Goal: Task Accomplishment & Management: Use online tool/utility

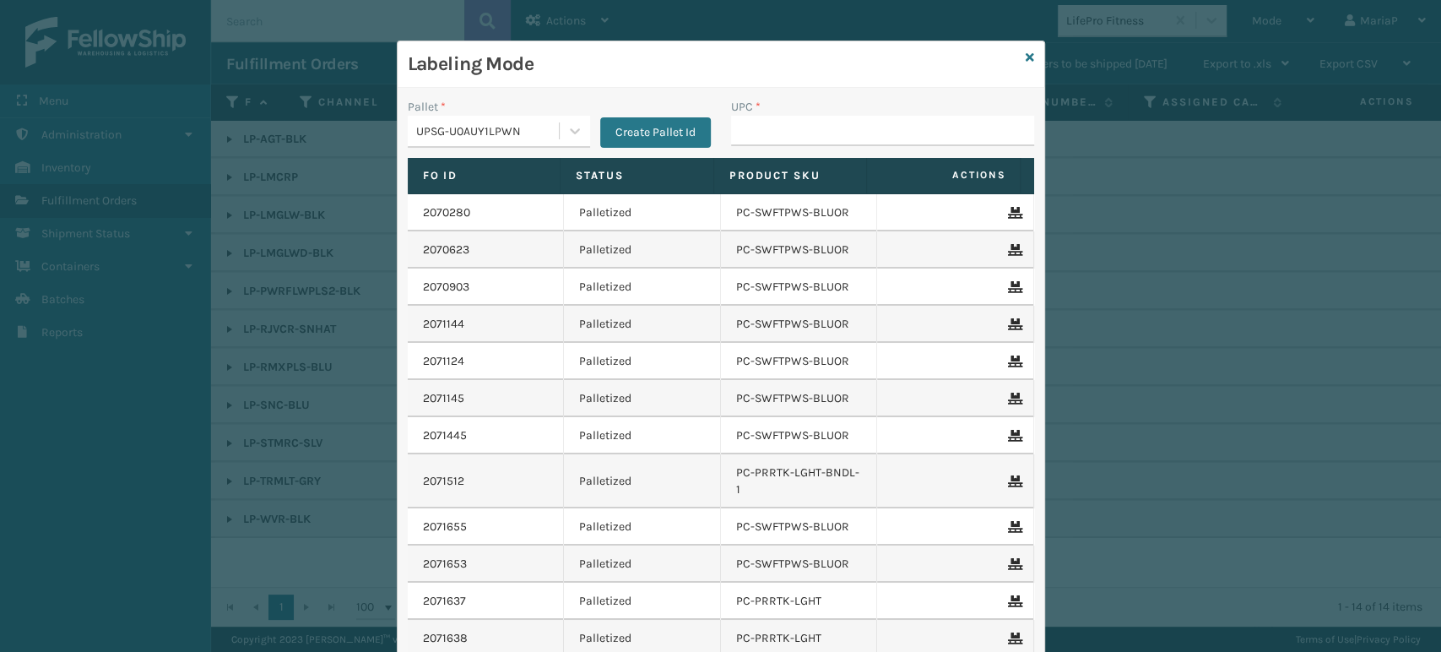
click at [783, 126] on input "UPC *" at bounding box center [882, 131] width 303 height 30
click at [1026, 52] on icon at bounding box center [1030, 58] width 8 height 12
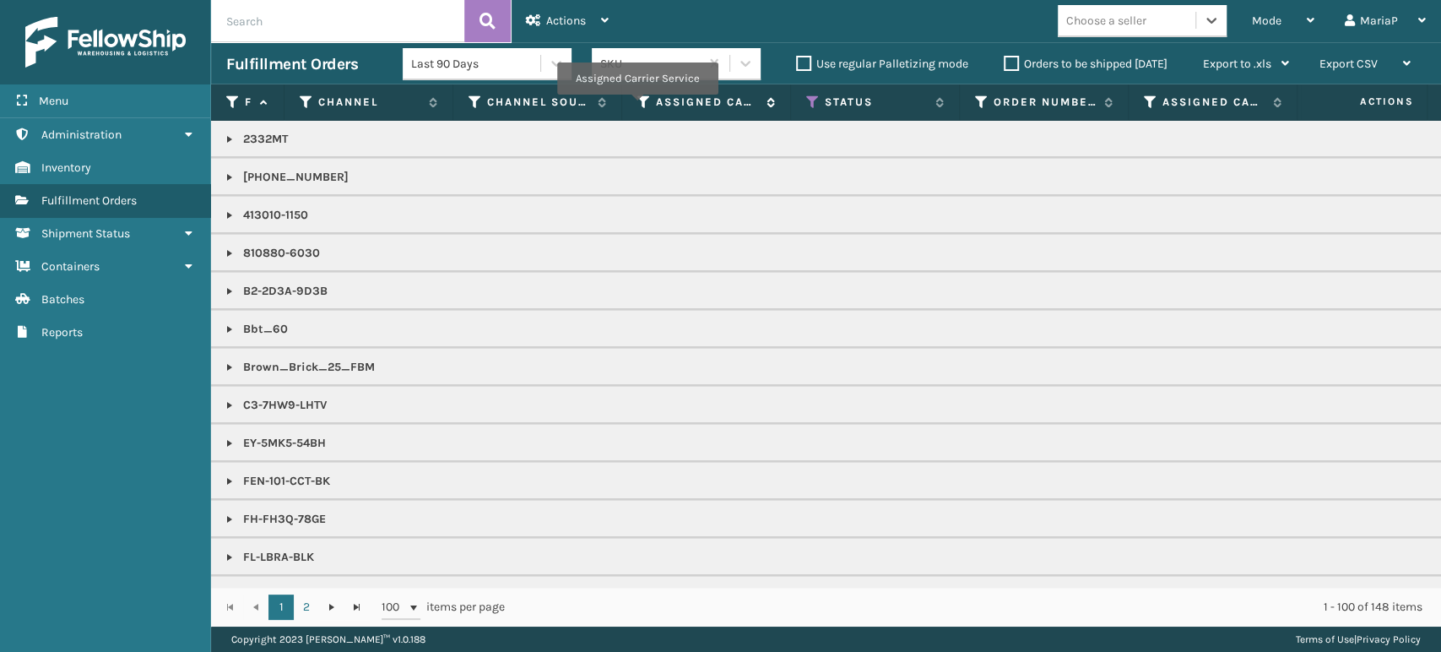
click at [637, 106] on icon at bounding box center [644, 102] width 14 height 15
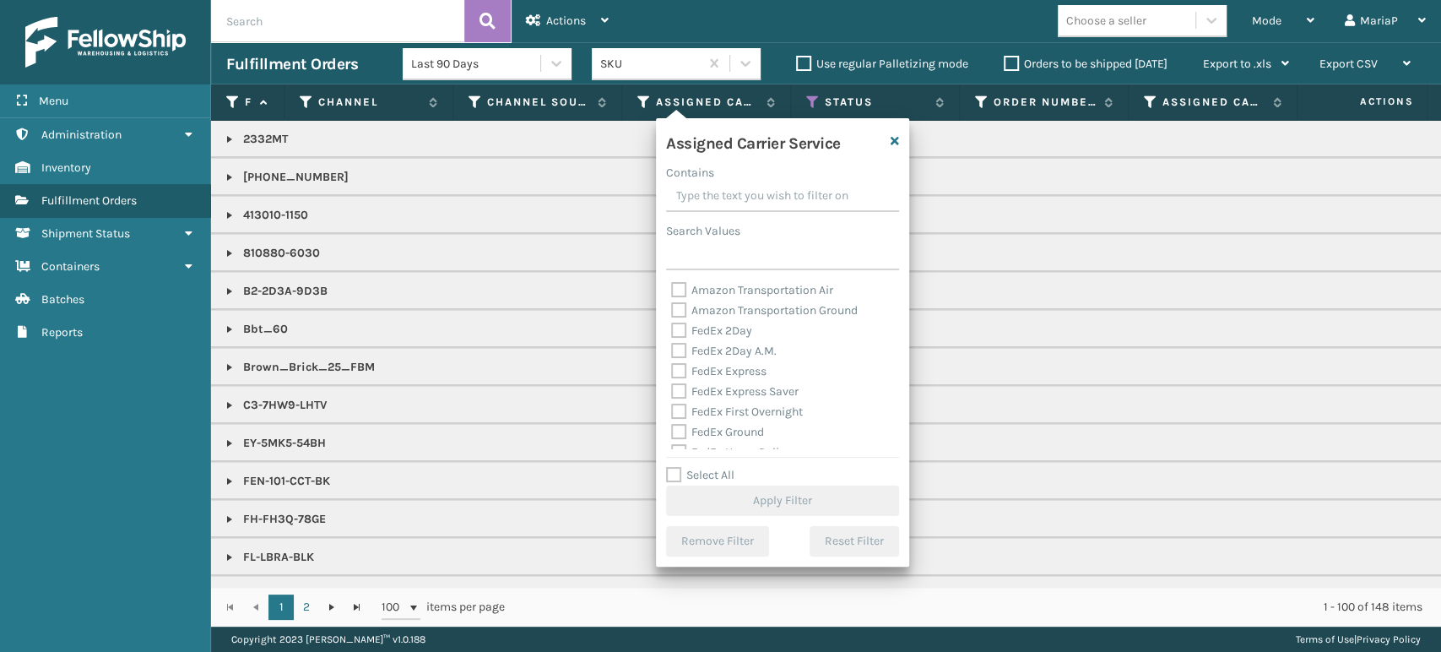
click at [674, 469] on label "Select All" at bounding box center [700, 475] width 68 height 14
click at [674, 467] on input "Select All" at bounding box center [792, 466] width 253 height 2
checkbox input "true"
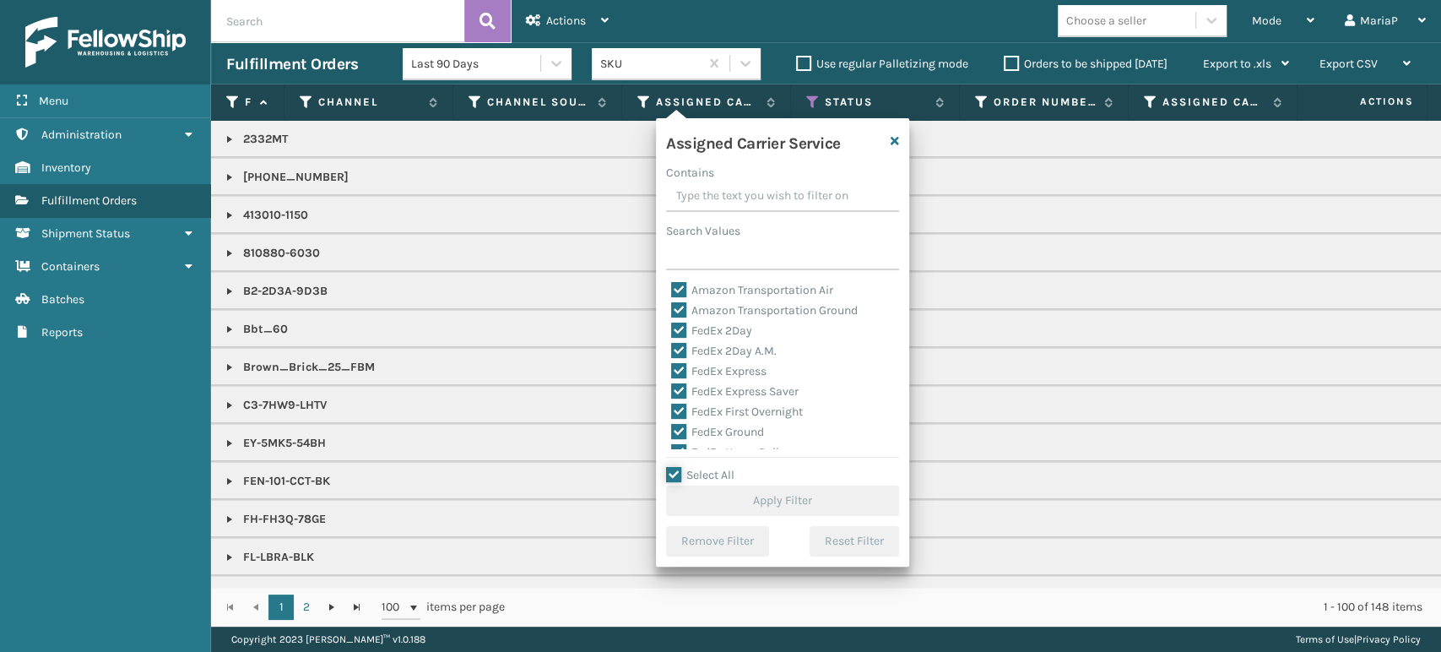
checkbox input "true"
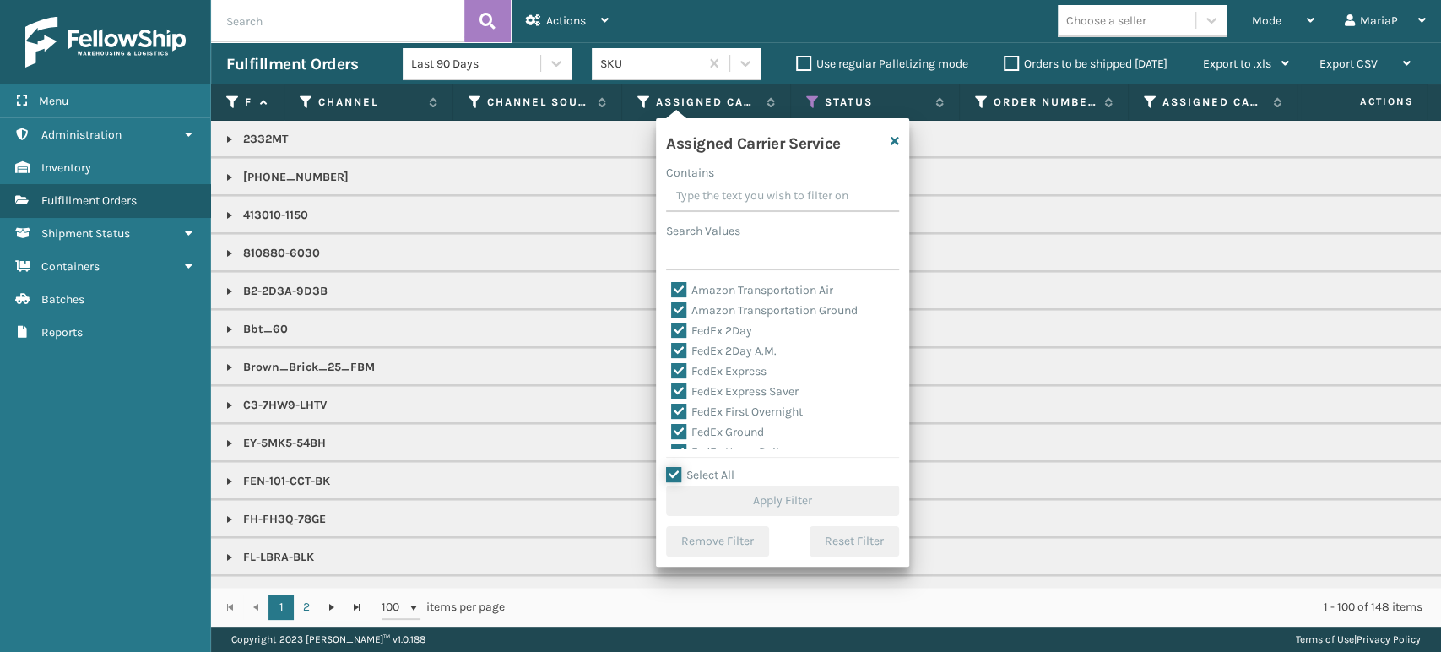
checkbox input "true"
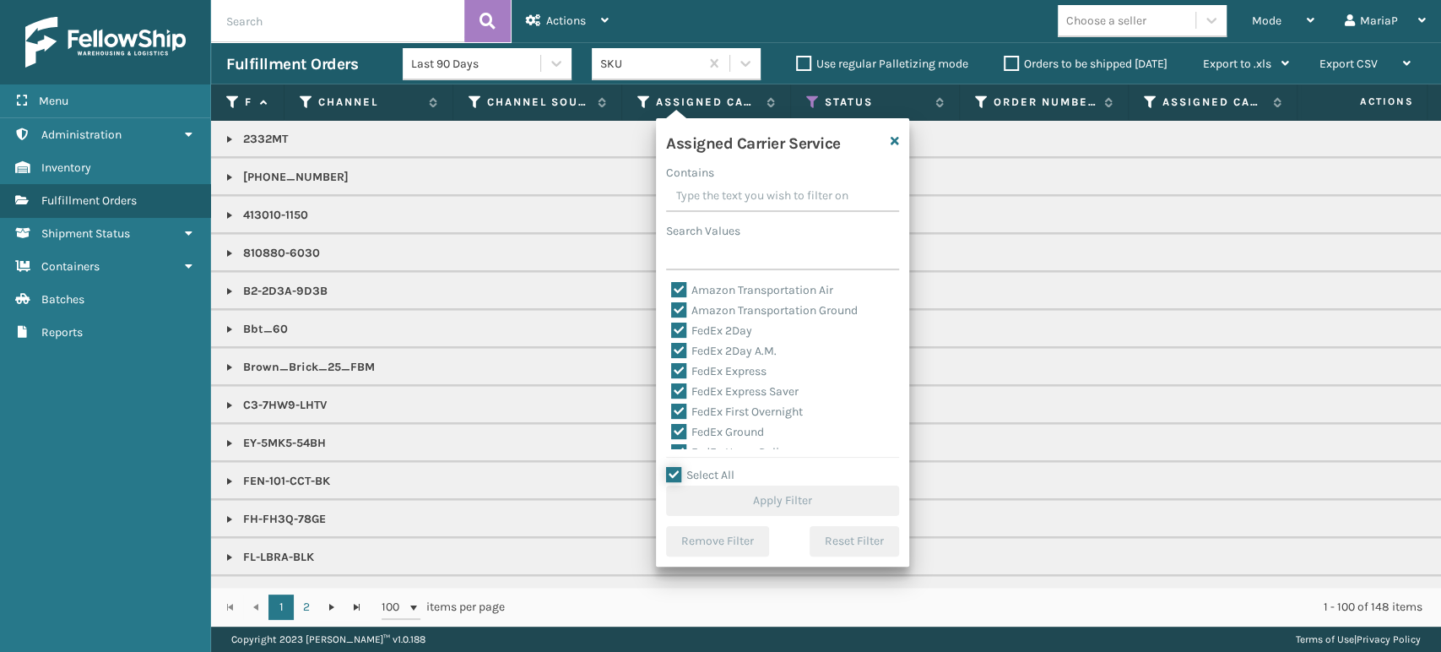
checkbox input "true"
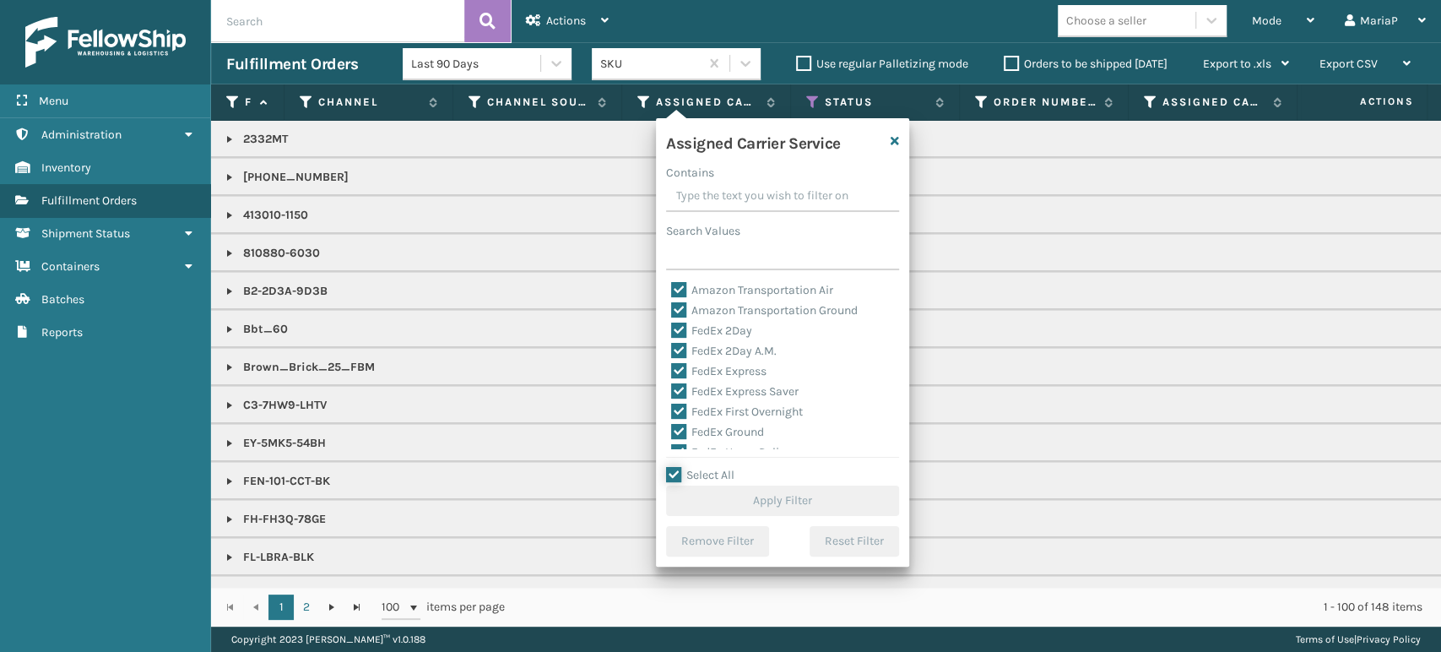
checkbox input "true"
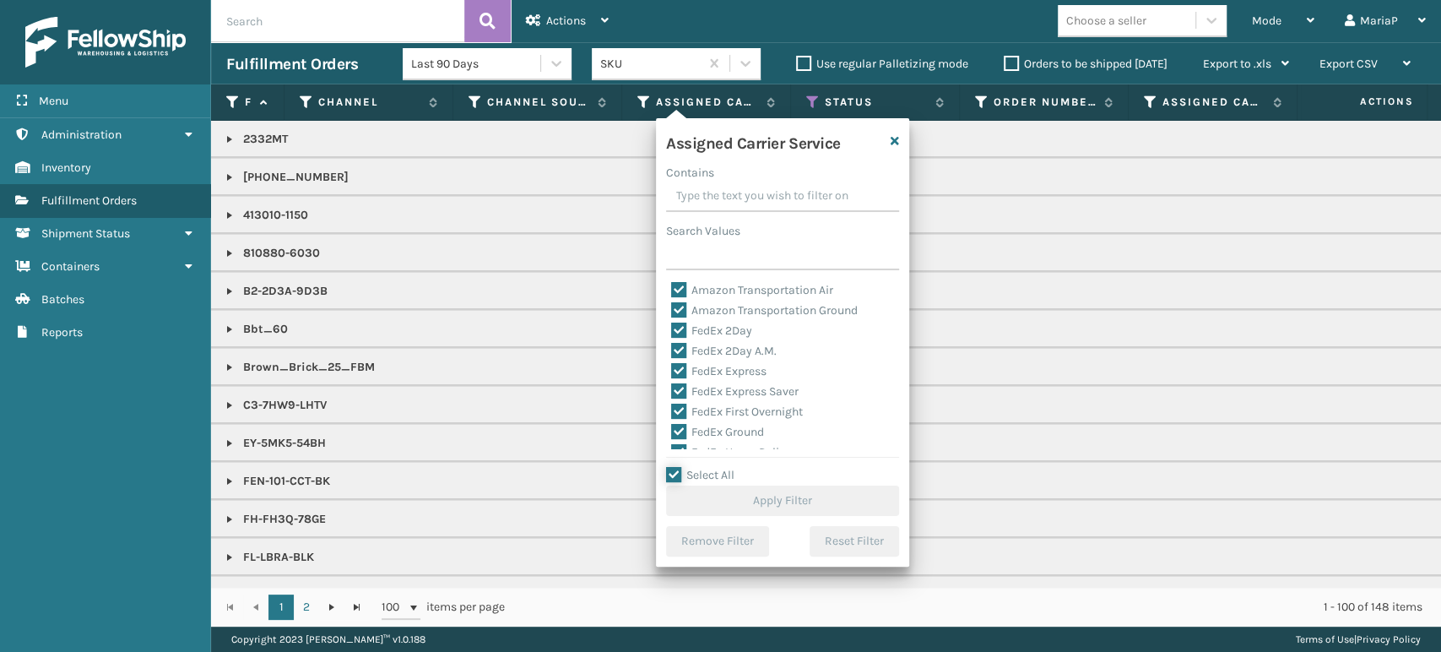
checkbox input "true"
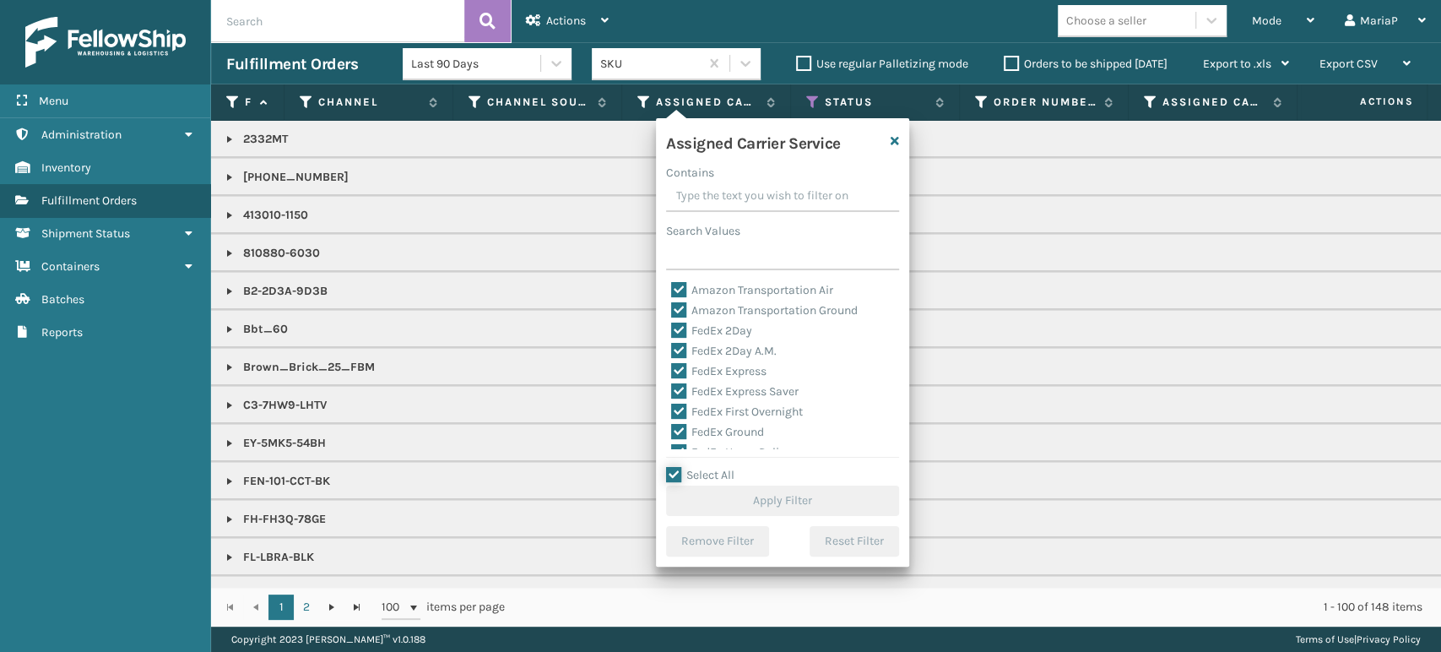
checkbox input "true"
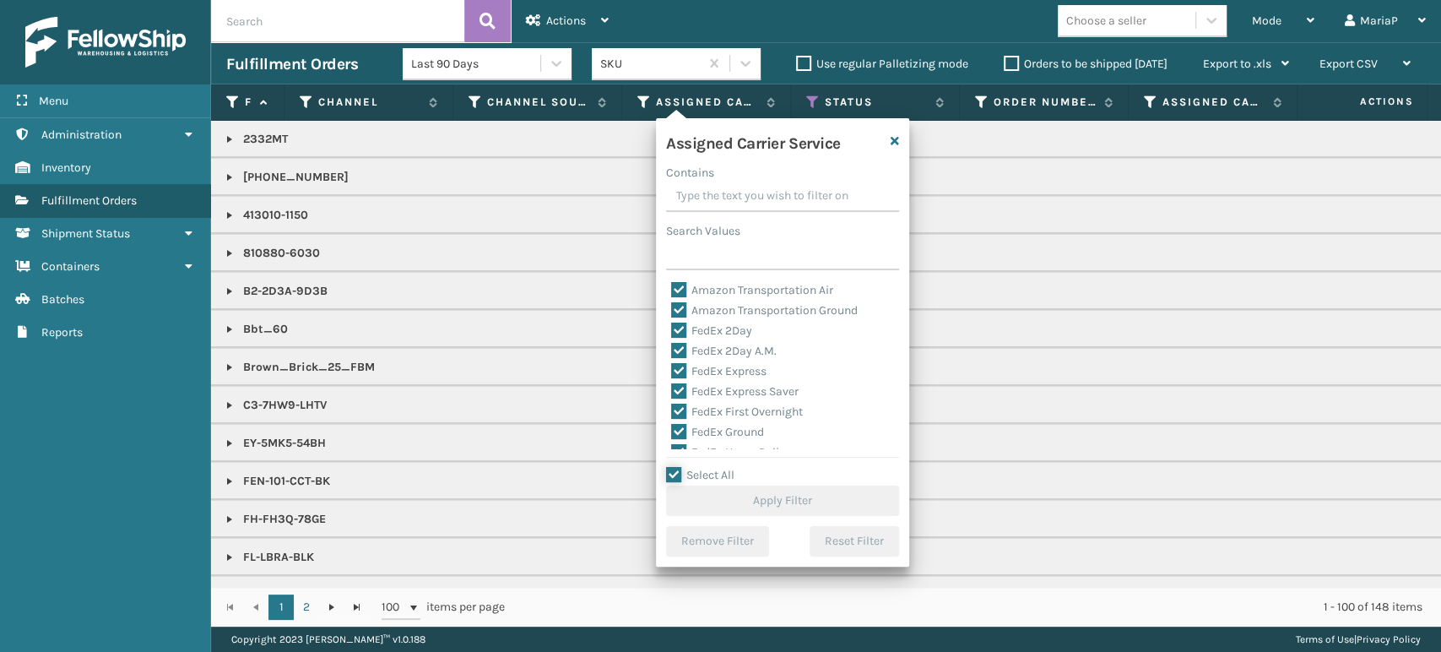
checkbox input "true"
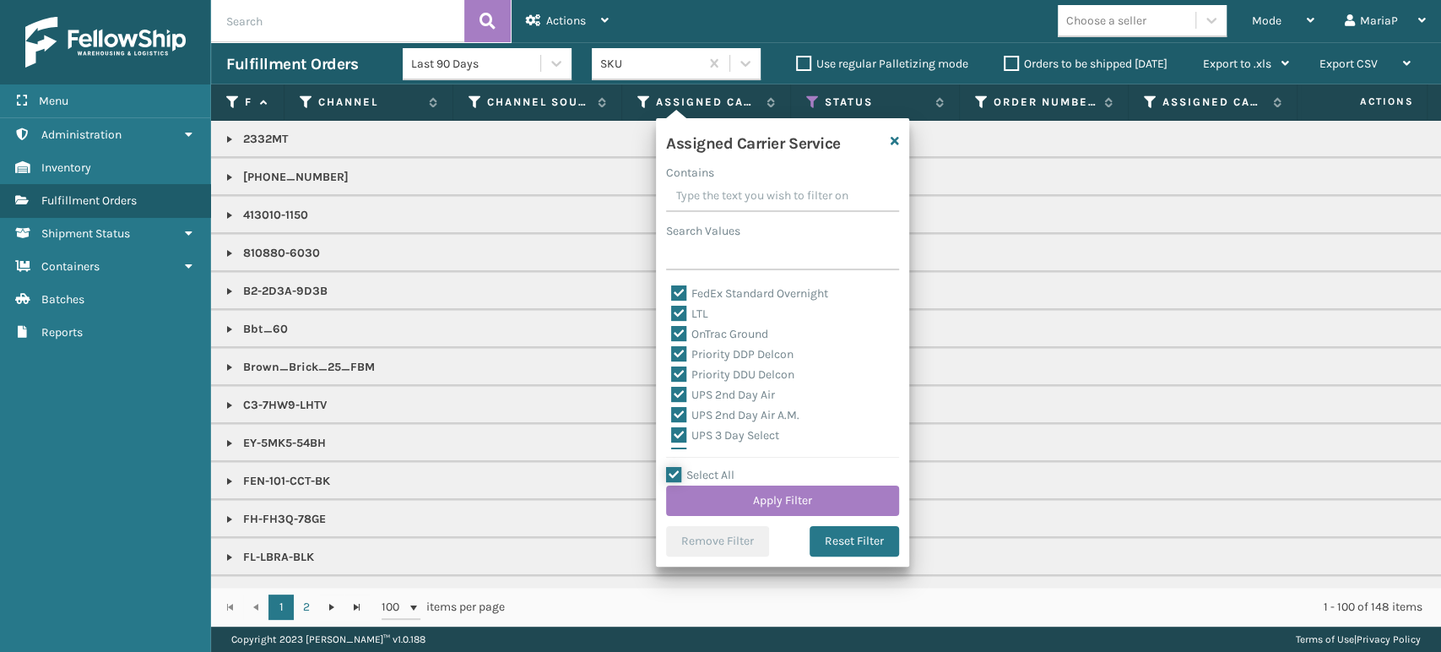
scroll to position [187, 0]
click at [682, 344] on label "LTL" at bounding box center [689, 346] width 37 height 14
click at [672, 344] on input "LTL" at bounding box center [671, 341] width 1 height 11
checkbox input "false"
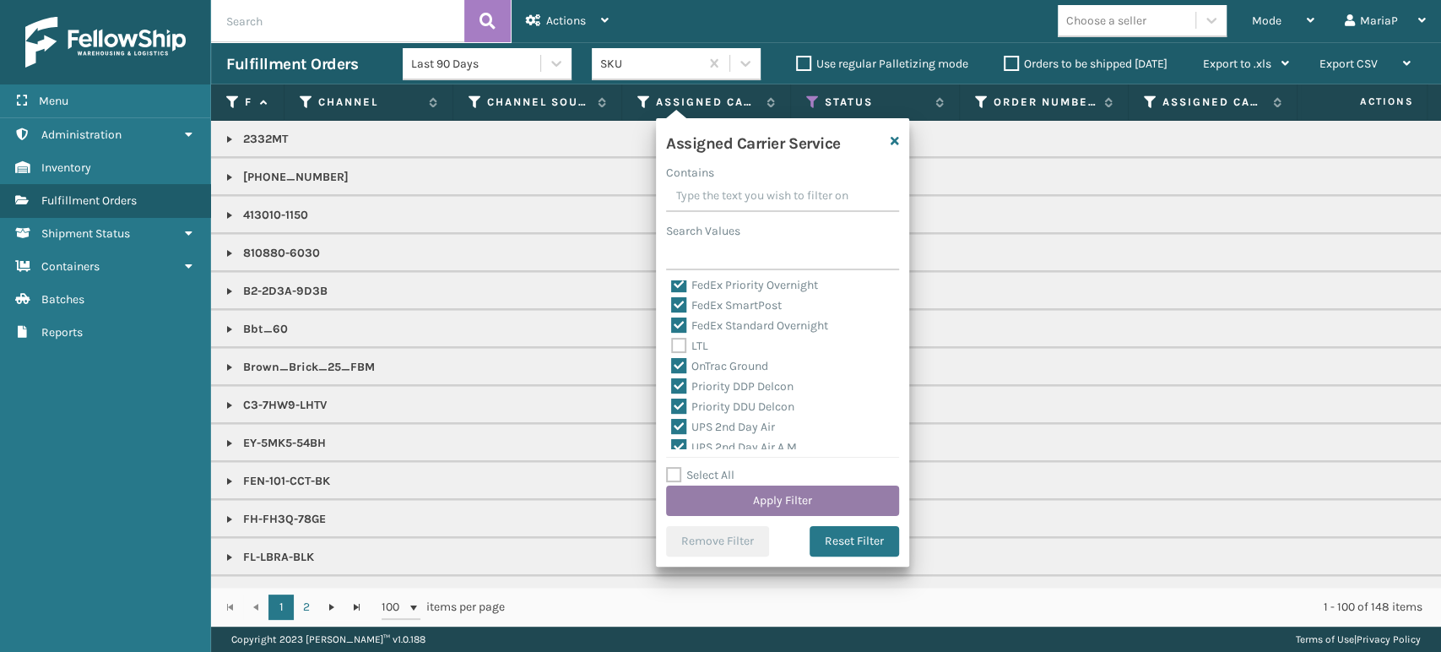
click at [799, 502] on button "Apply Filter" at bounding box center [782, 501] width 233 height 30
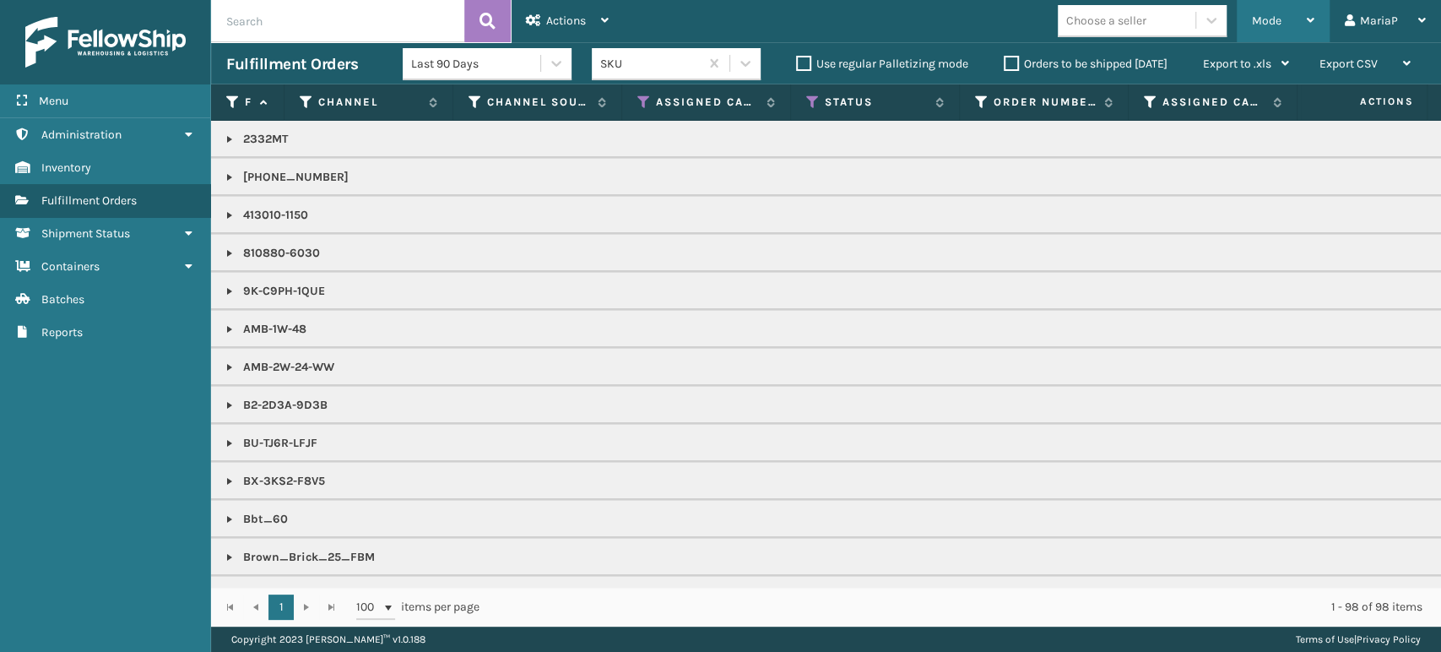
click at [1304, 5] on div "Mode" at bounding box center [1283, 21] width 62 height 42
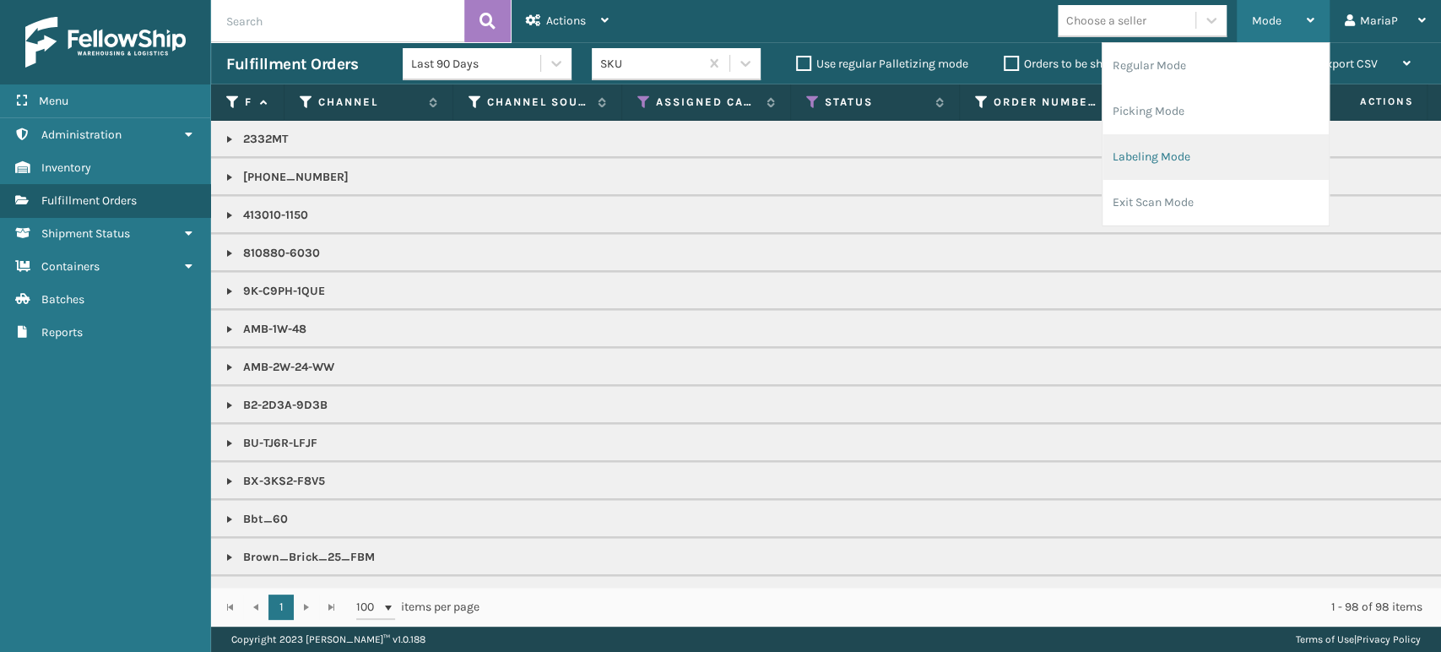
click at [1216, 144] on li "Labeling Mode" at bounding box center [1216, 157] width 226 height 46
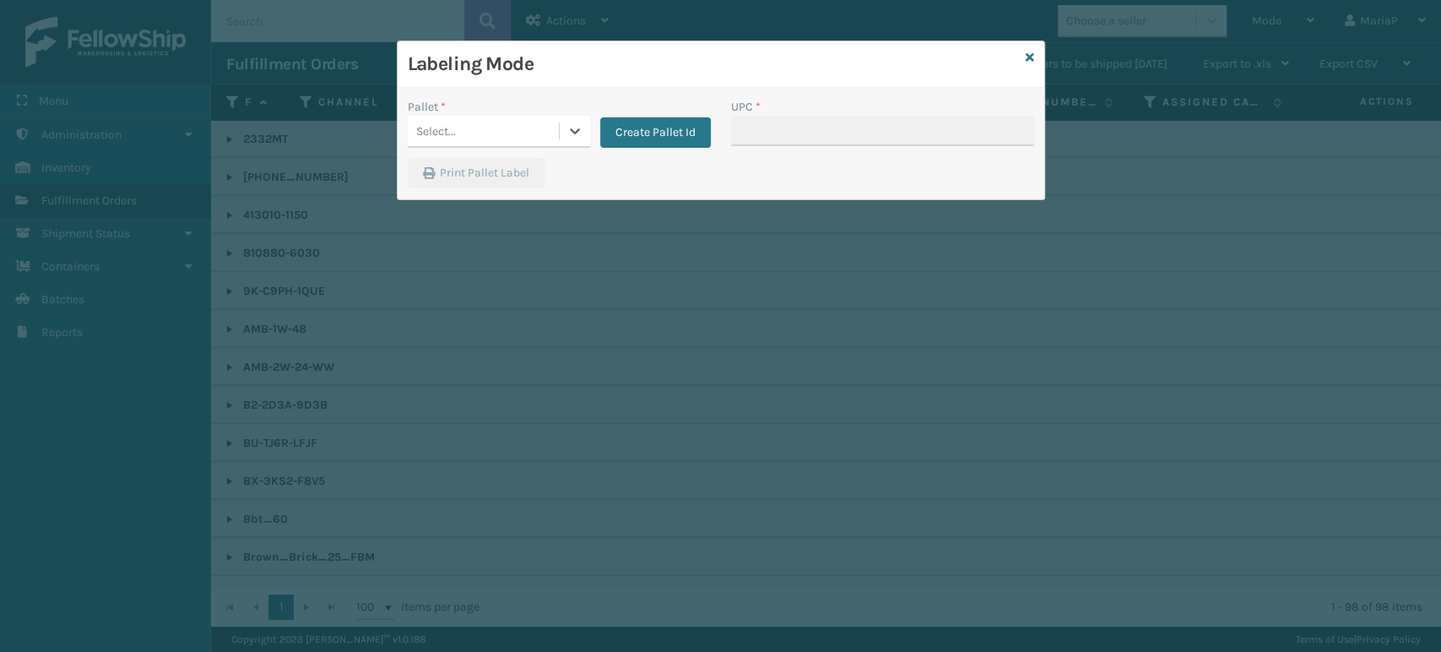
click at [534, 147] on div "Select..." at bounding box center [499, 132] width 182 height 32
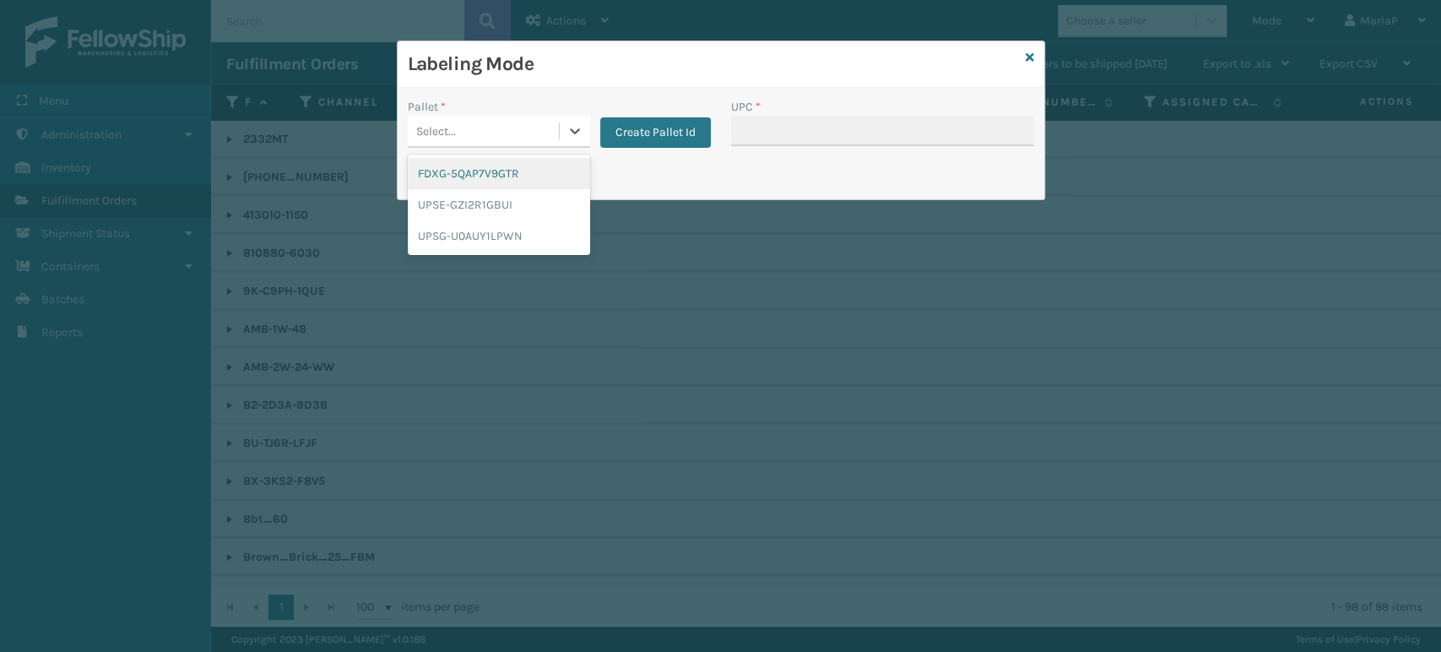
click at [454, 174] on div "FDXG-5QAP7V9GTR" at bounding box center [499, 173] width 182 height 31
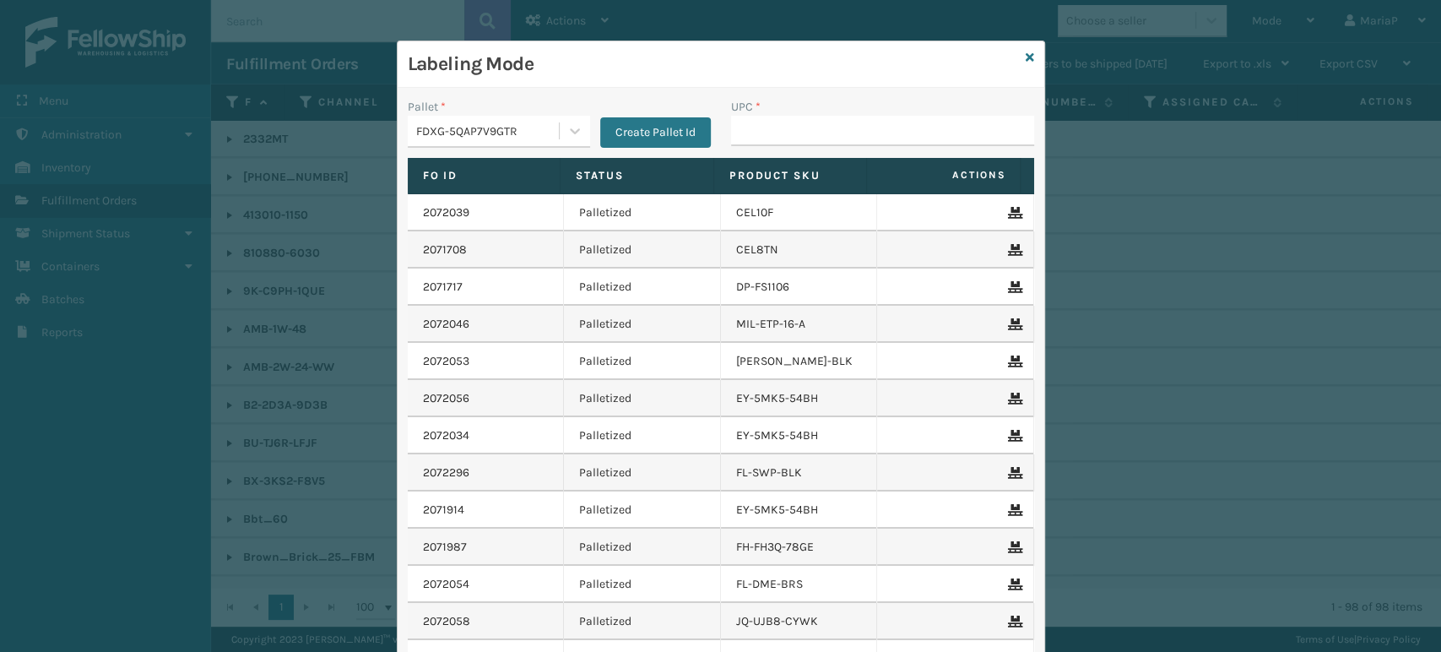
click at [822, 113] on div "UPC *" at bounding box center [882, 107] width 303 height 18
click at [804, 117] on div "UPC *" at bounding box center [882, 122] width 303 height 48
click at [804, 117] on input "UPC *" at bounding box center [882, 131] width 303 height 30
click at [800, 106] on div "UPC *" at bounding box center [882, 107] width 303 height 18
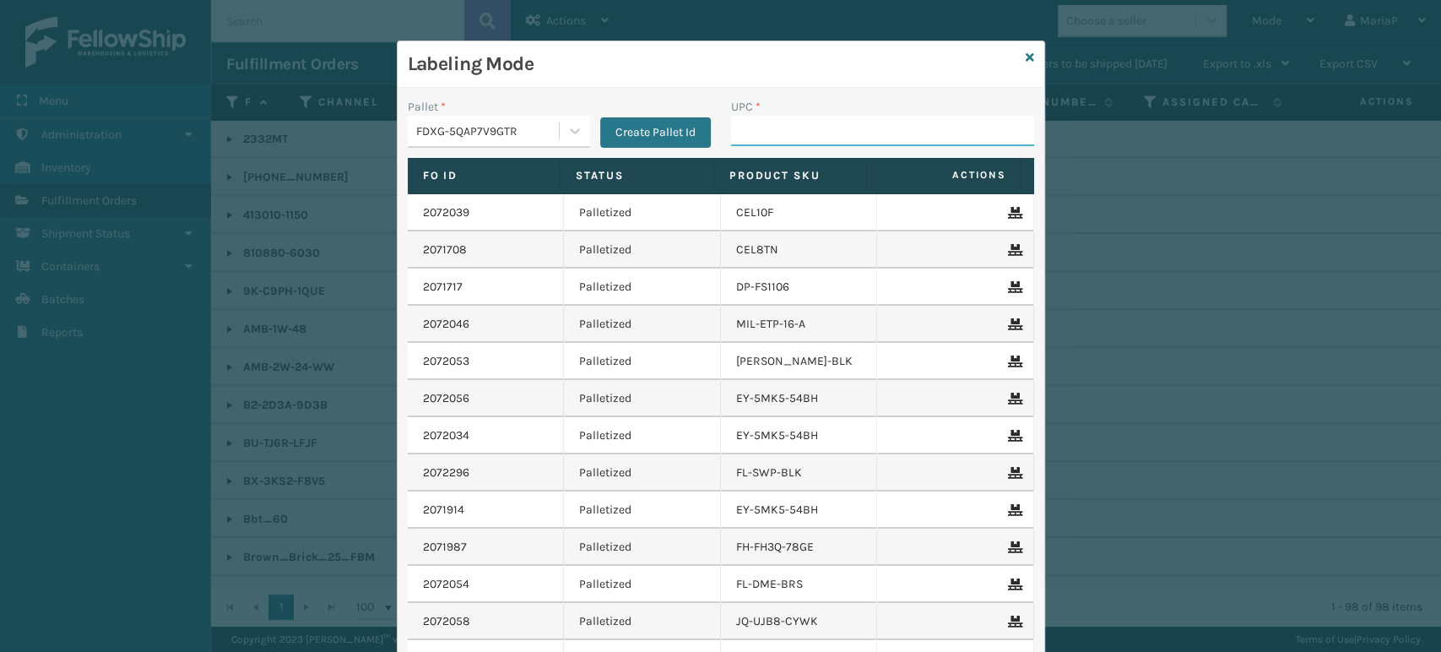
click at [804, 131] on input "UPC *" at bounding box center [882, 131] width 303 height 30
type input "858100007623"
type input "850012486763"
type input "853913008850."
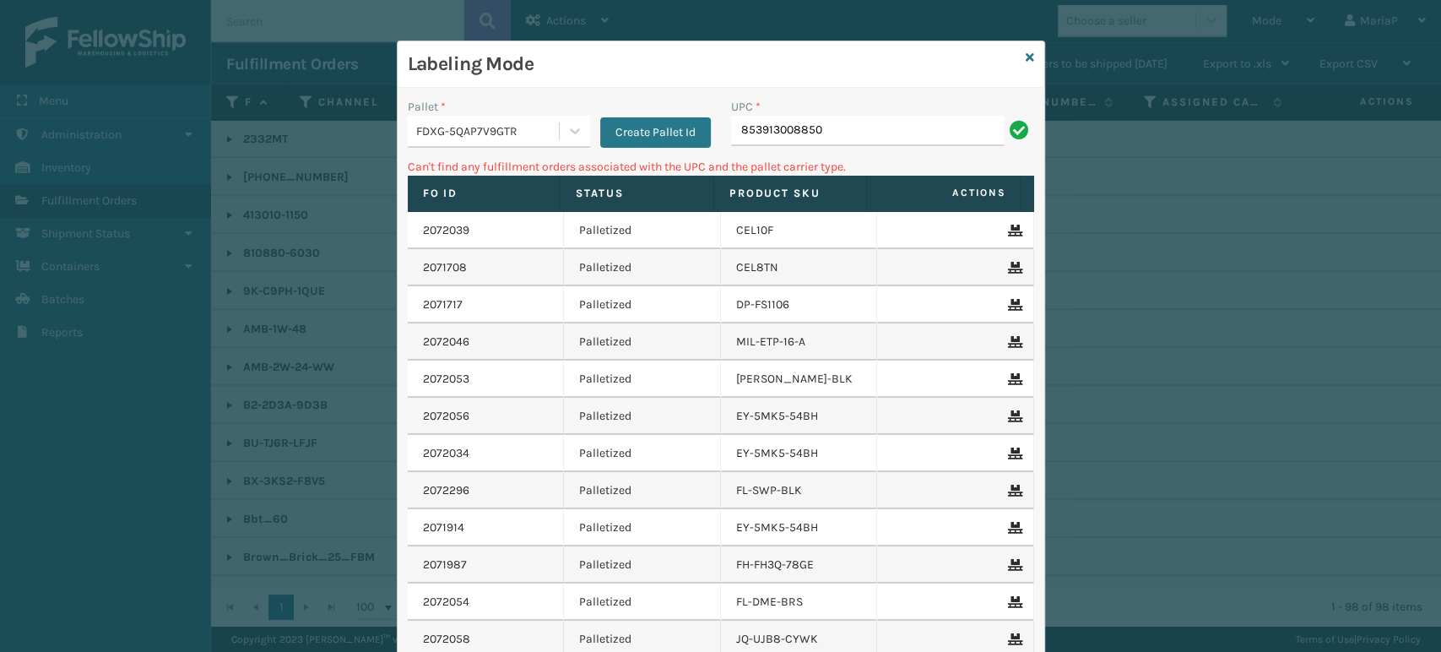
type input "853913008850"
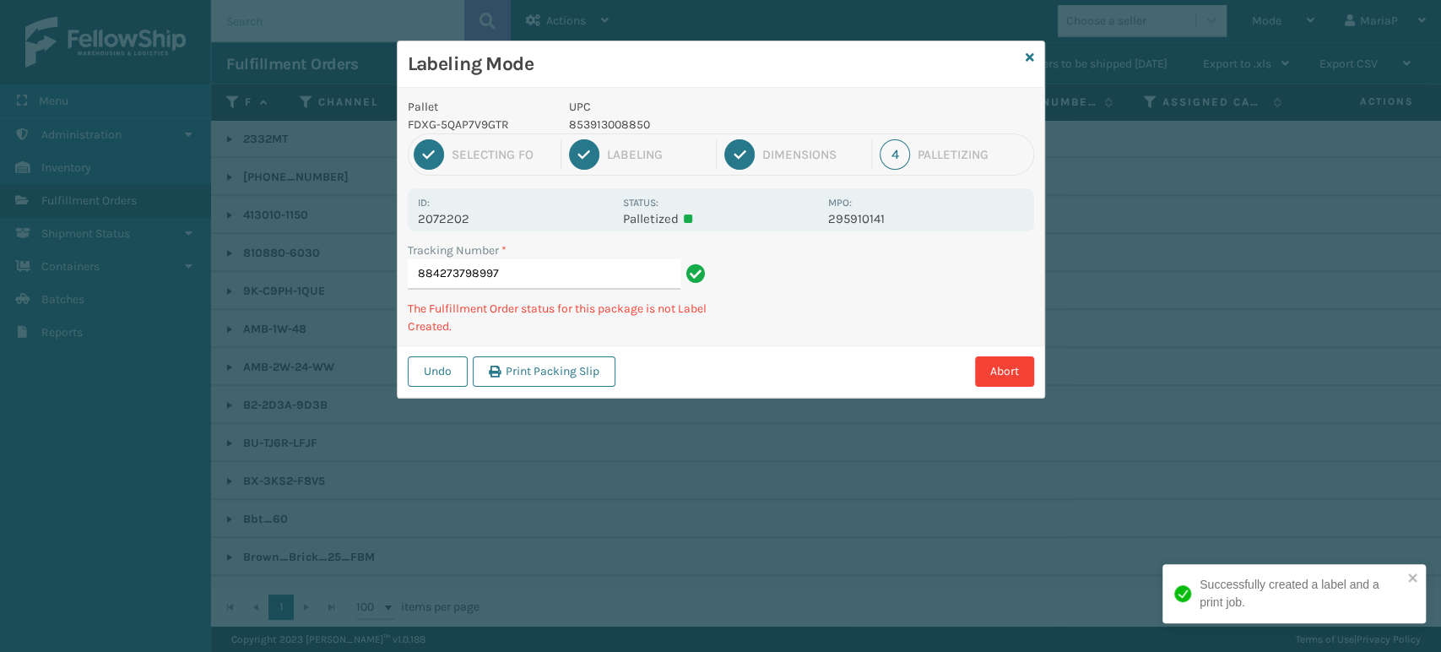
click at [583, 122] on p "853913008850" at bounding box center [693, 125] width 249 height 18
copy p "853913008850"
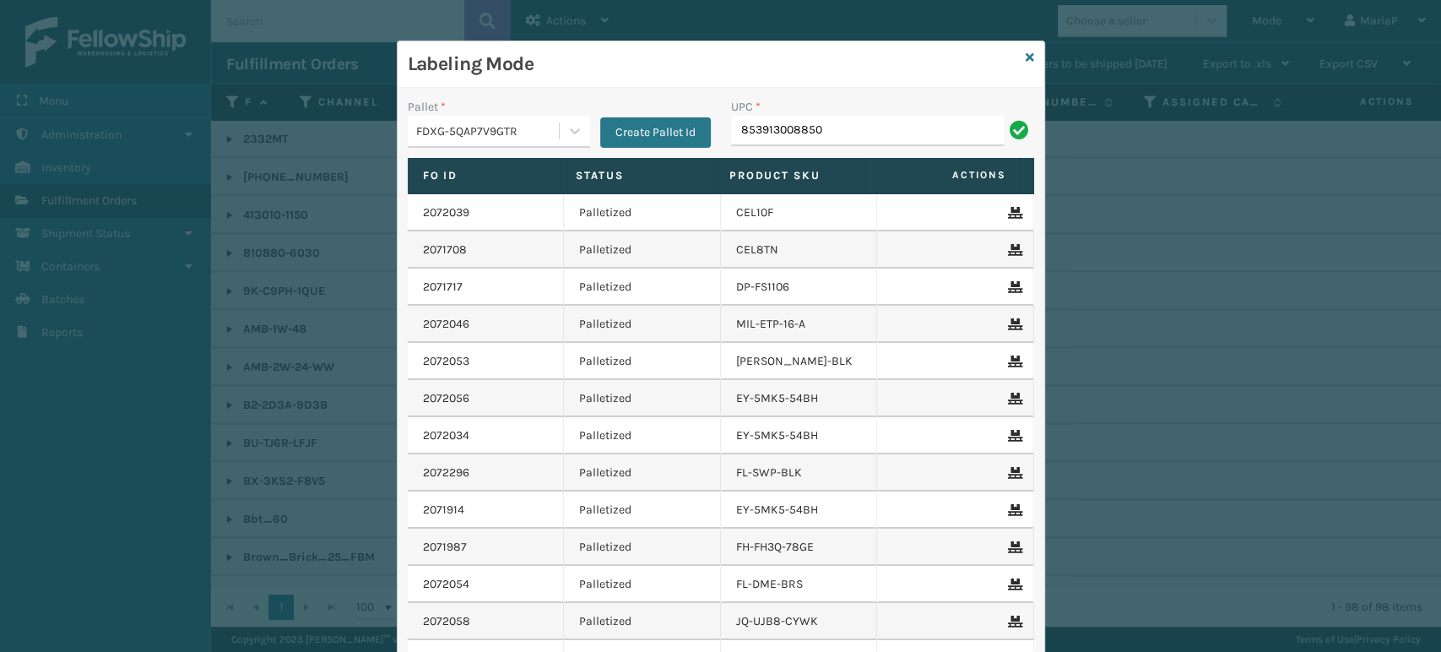
type input "853913008850"
type input "858100007"
type input "8539130086"
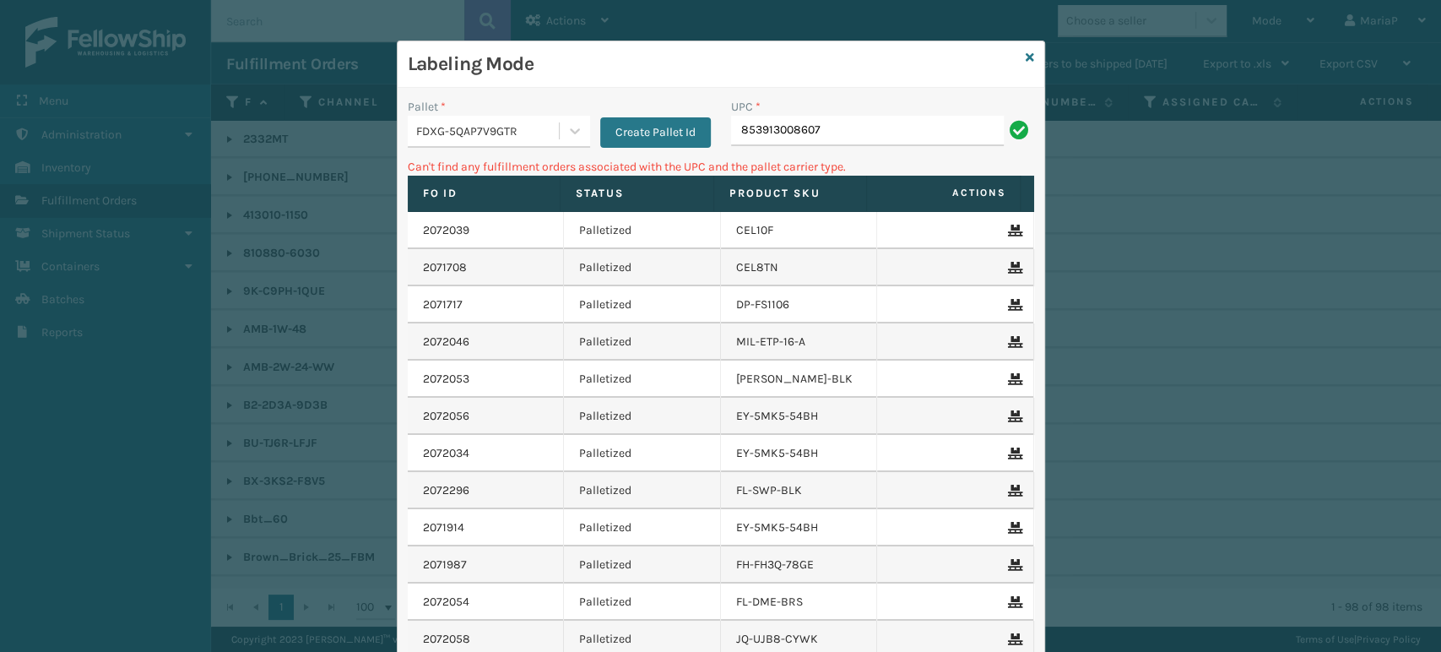
click at [453, 142] on div "FDXG-5QAP7V9GTR" at bounding box center [483, 131] width 151 height 28
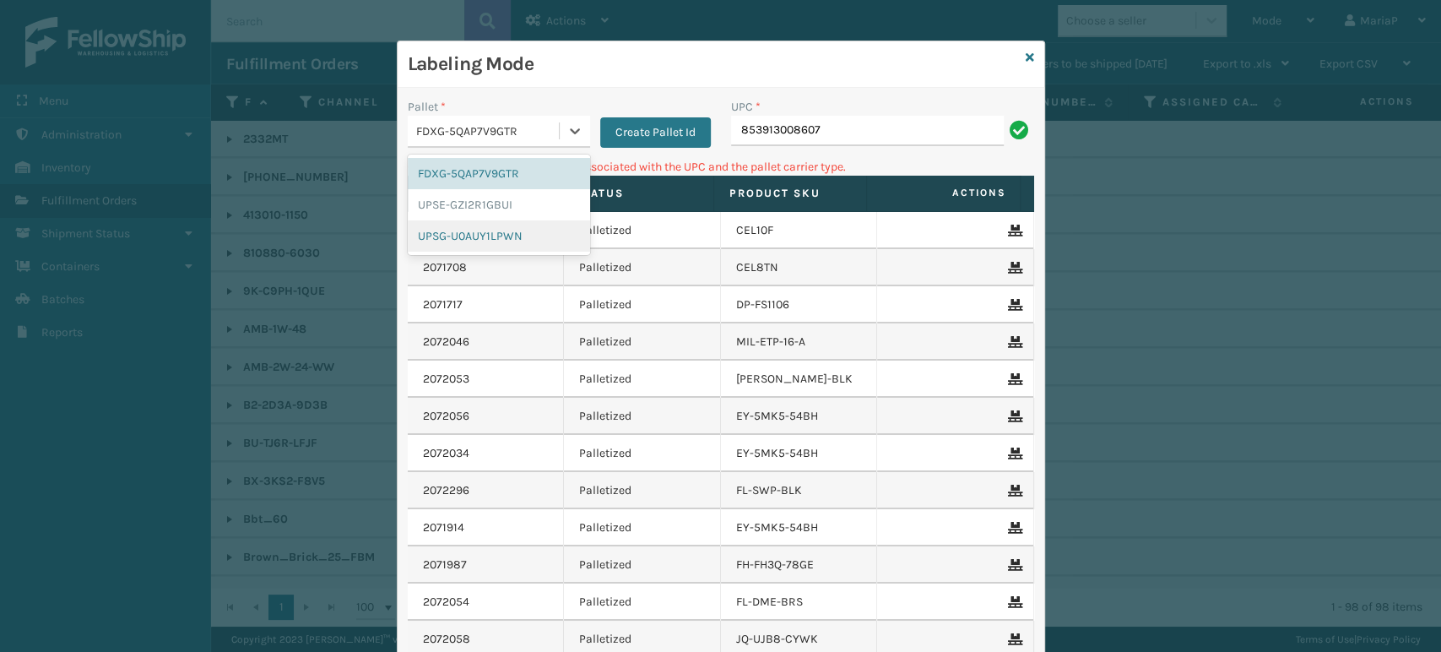
click at [444, 234] on div "UPSG-U0AUY1LPWN" at bounding box center [499, 235] width 182 height 31
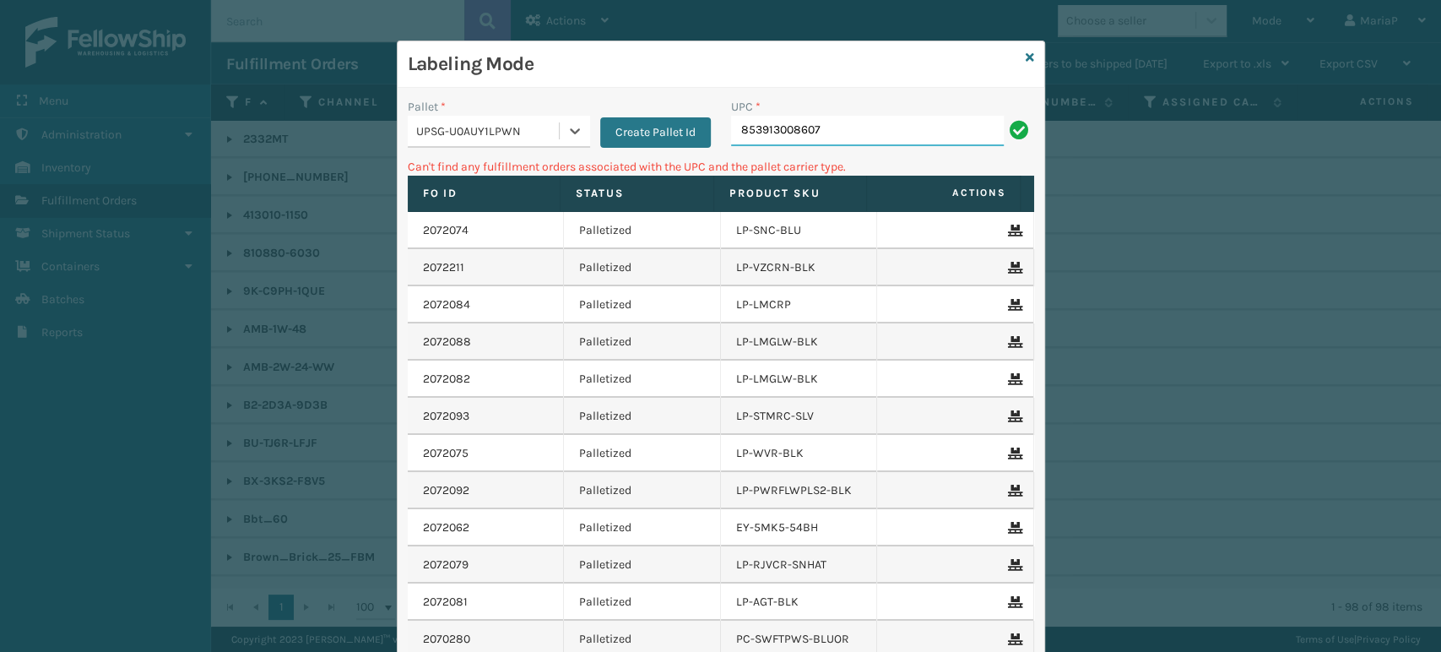
click at [850, 138] on input "853913008607" at bounding box center [867, 131] width 273 height 30
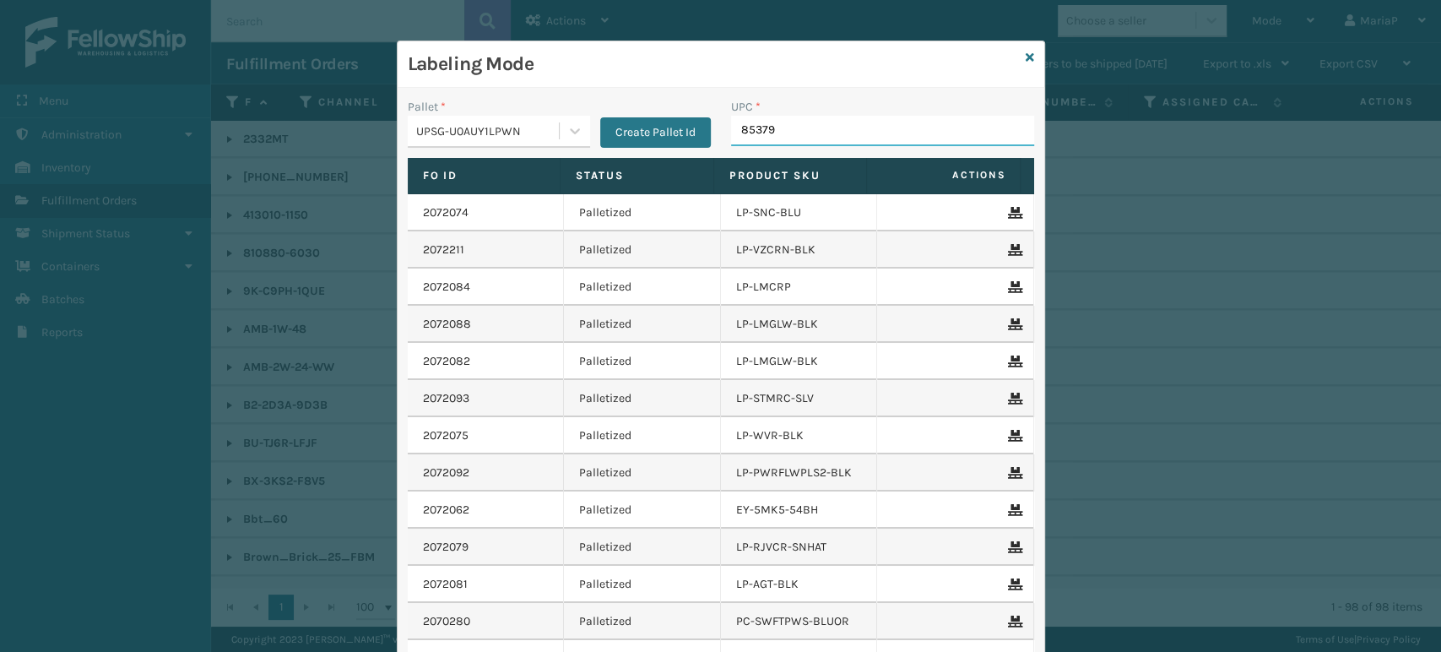
type input "853799"
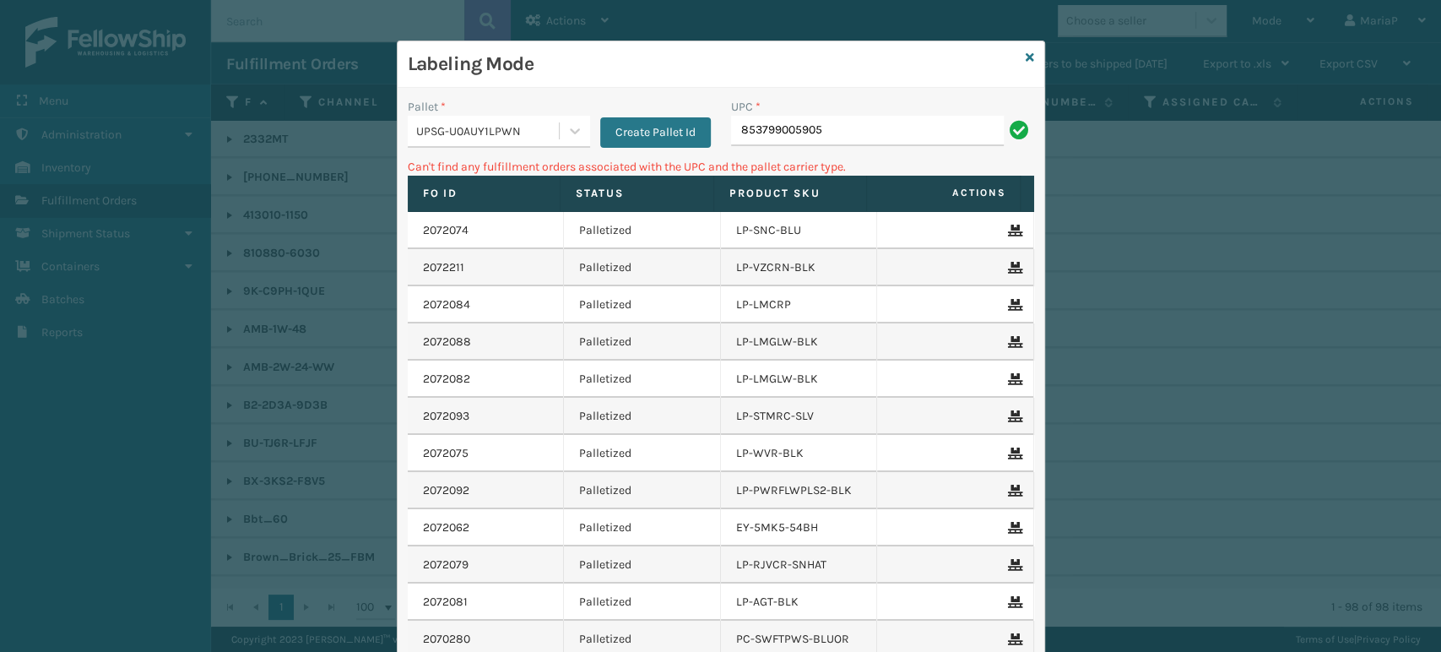
click at [466, 152] on div "Pallet * UPSG-U0AUY1LPWN Create Pallet Id" at bounding box center [559, 128] width 323 height 60
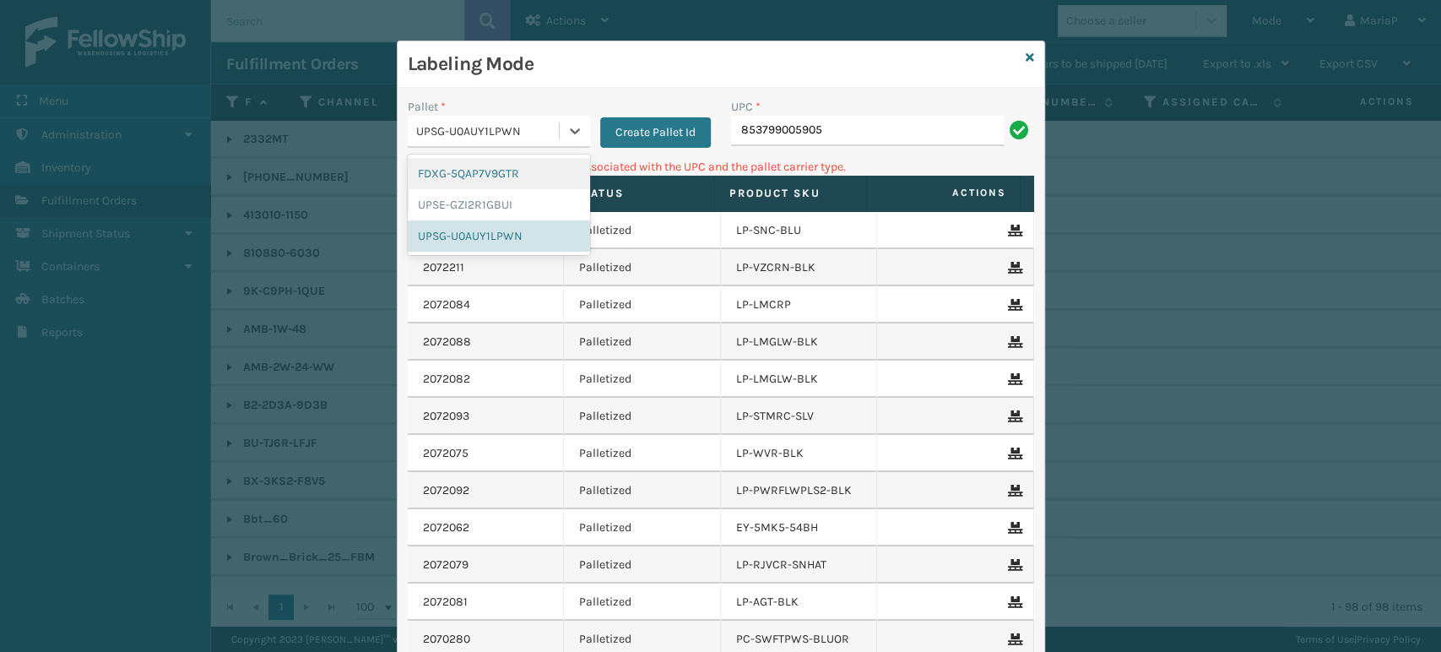
click at [471, 133] on div "UPSG-U0AUY1LPWN" at bounding box center [488, 131] width 144 height 18
click at [446, 165] on div "FDXG-5QAP7V9GTR" at bounding box center [499, 173] width 182 height 31
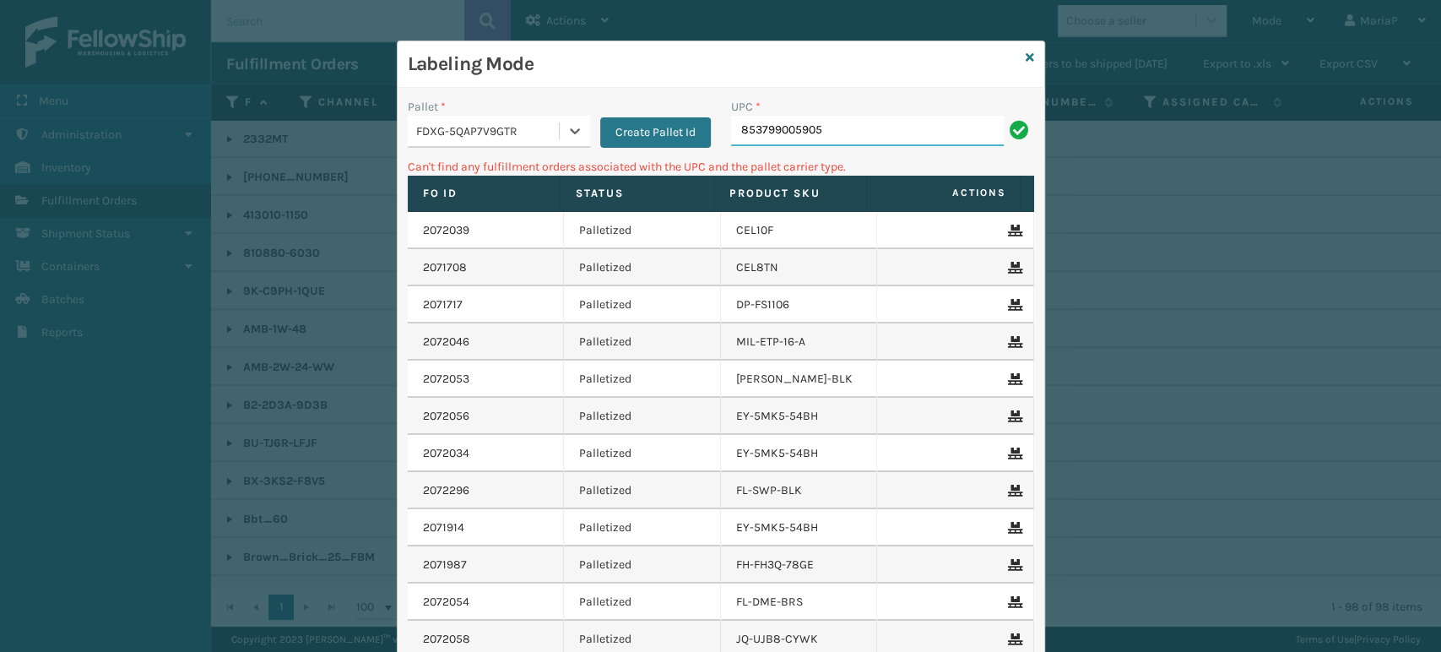
click at [790, 144] on input "853799005905" at bounding box center [867, 131] width 273 height 30
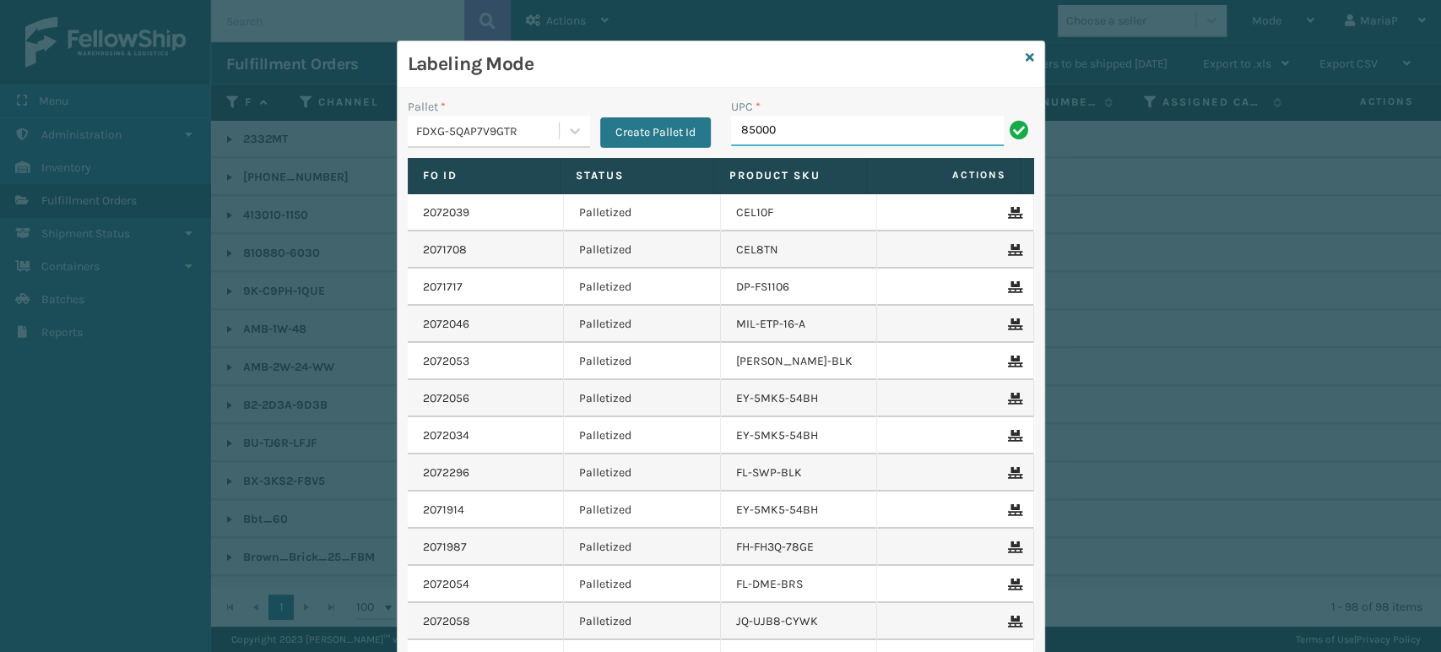
click at [828, 144] on input "85000" at bounding box center [867, 131] width 273 height 30
type input "850004456156"
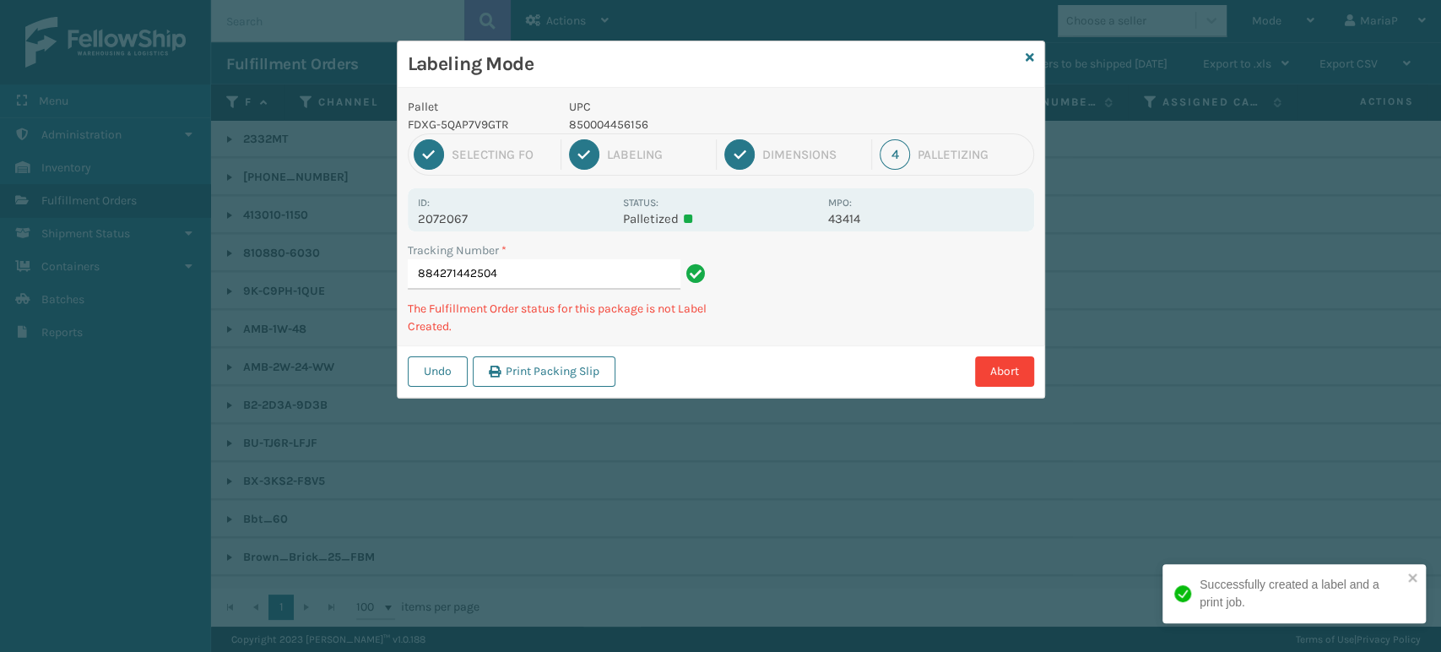
click at [624, 119] on p "850004456156" at bounding box center [693, 125] width 249 height 18
copy p "850004456156"
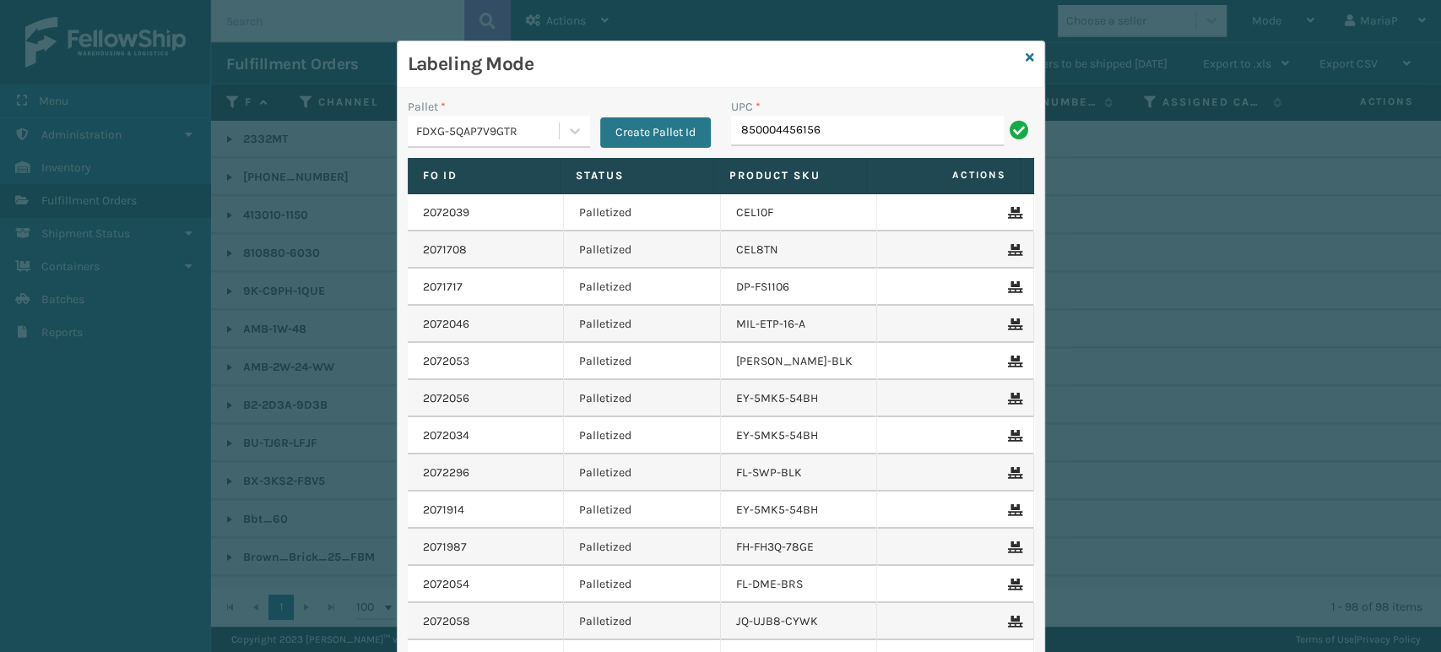
type input "850004456156"
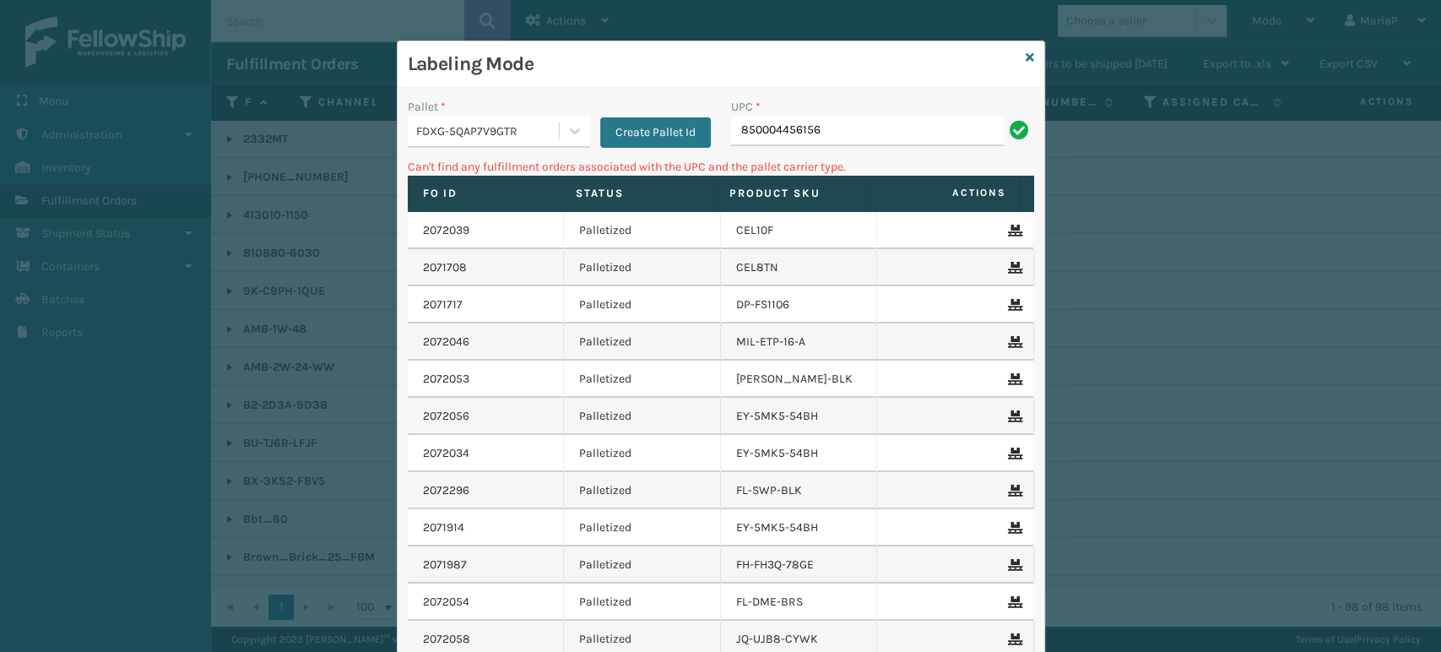
click at [490, 133] on div "FDXG-5QAP7V9GTR" at bounding box center [488, 131] width 144 height 18
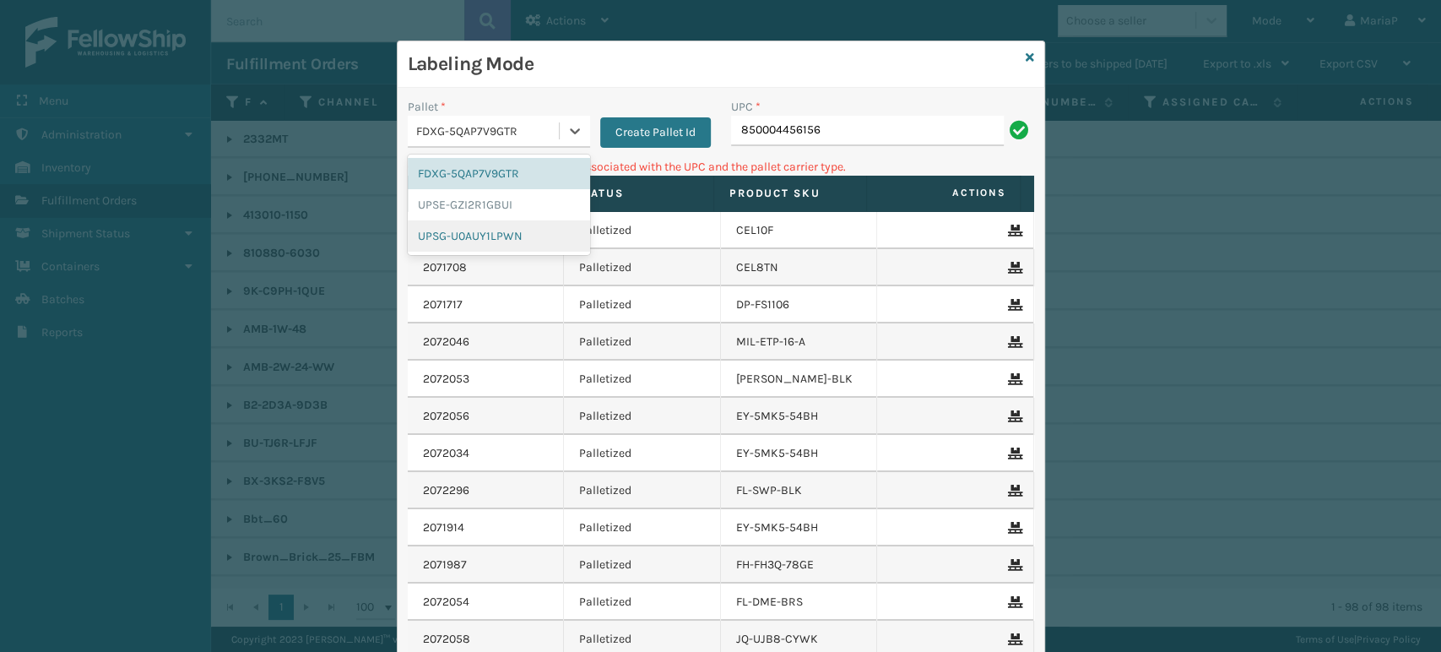
click at [459, 228] on div "UPSG-U0AUY1LPWN" at bounding box center [499, 235] width 182 height 31
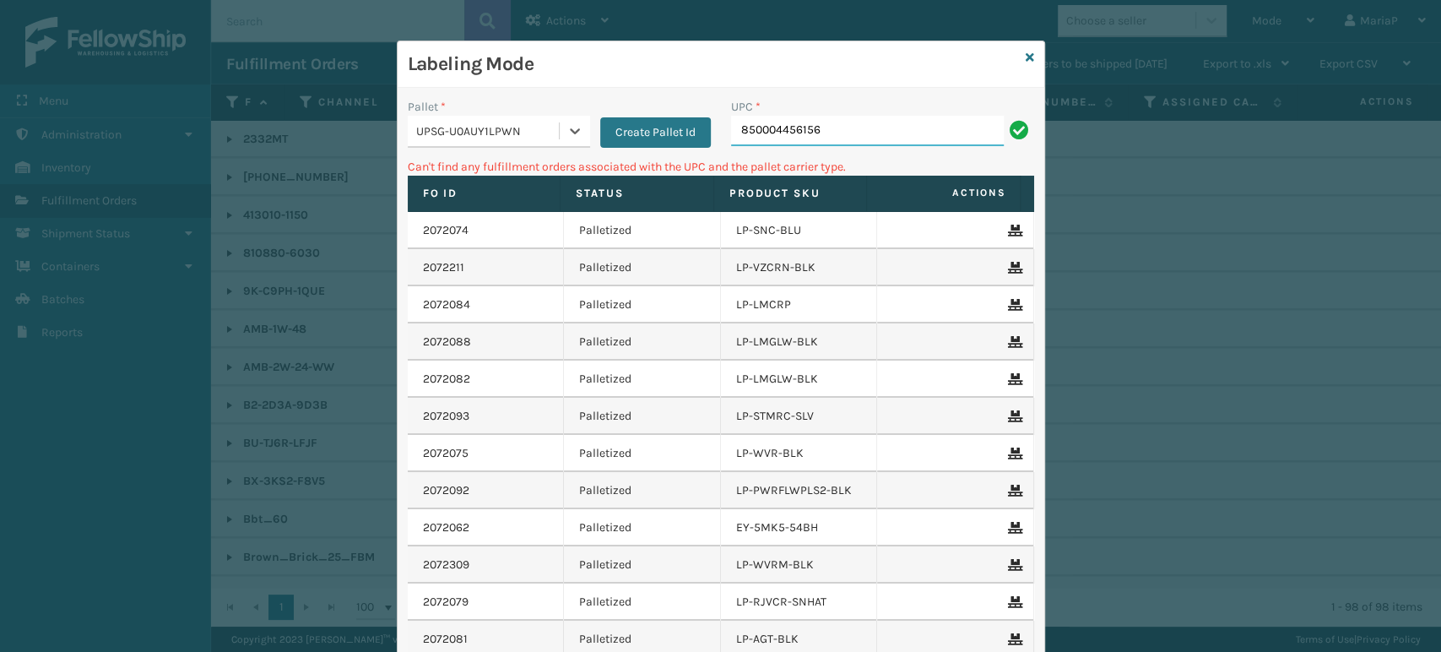
click at [862, 146] on div "UPC * 850004456156" at bounding box center [882, 128] width 323 height 60
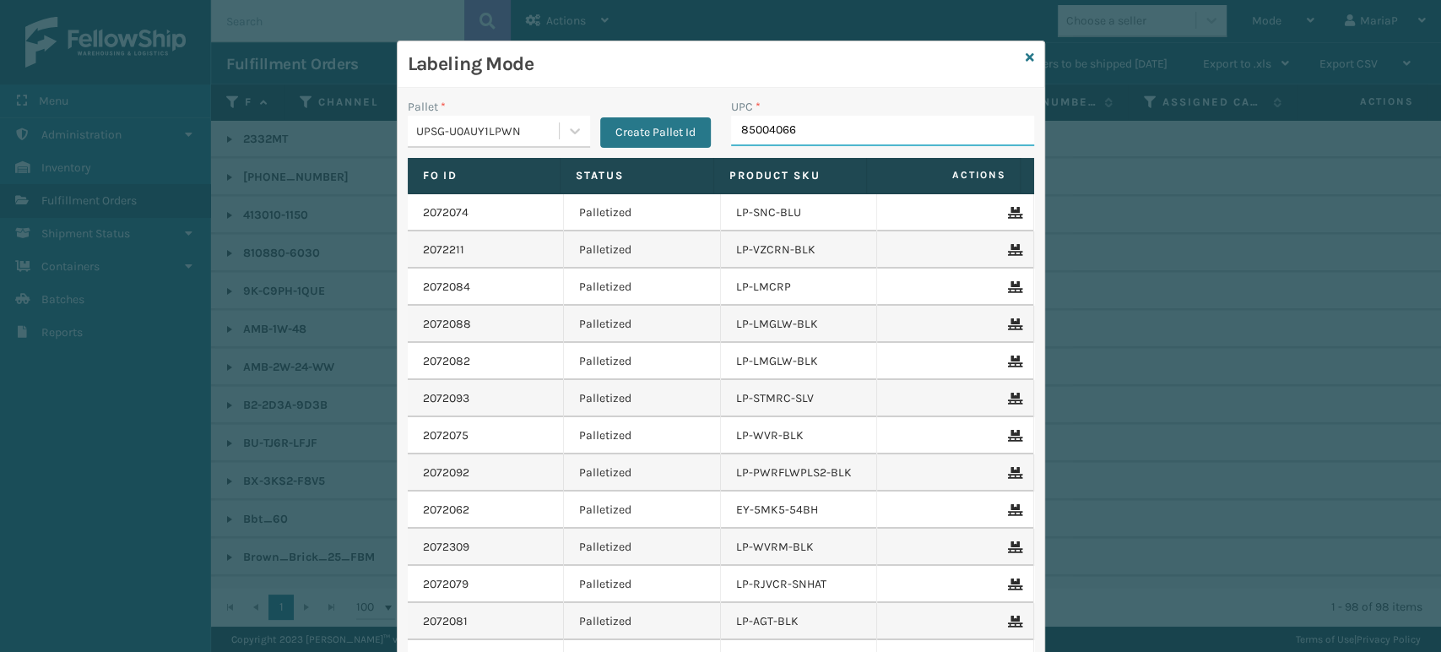
type input "850040667"
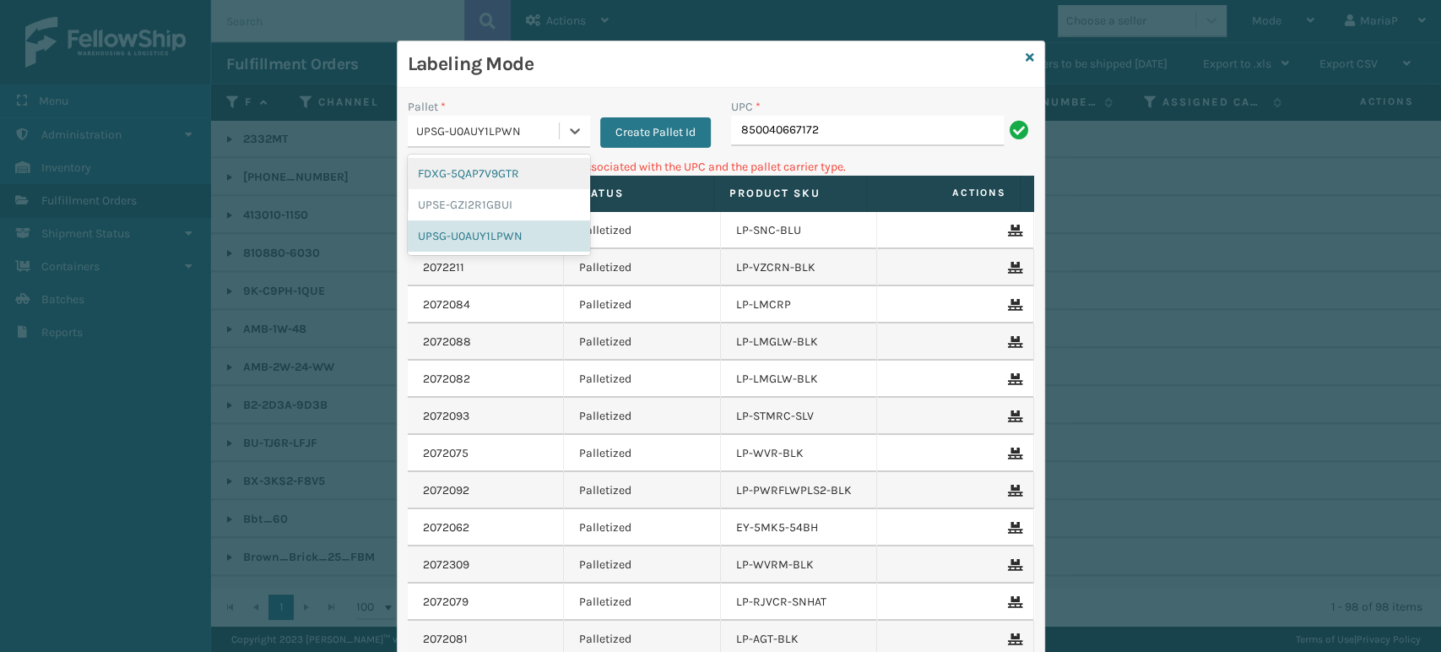
click at [432, 140] on div "UPSG-U0AUY1LPWN" at bounding box center [483, 131] width 151 height 28
drag, startPoint x: 497, startPoint y: 168, endPoint x: 588, endPoint y: 166, distance: 90.4
click at [502, 168] on div "FDXG-5QAP7V9GTR" at bounding box center [499, 173] width 182 height 31
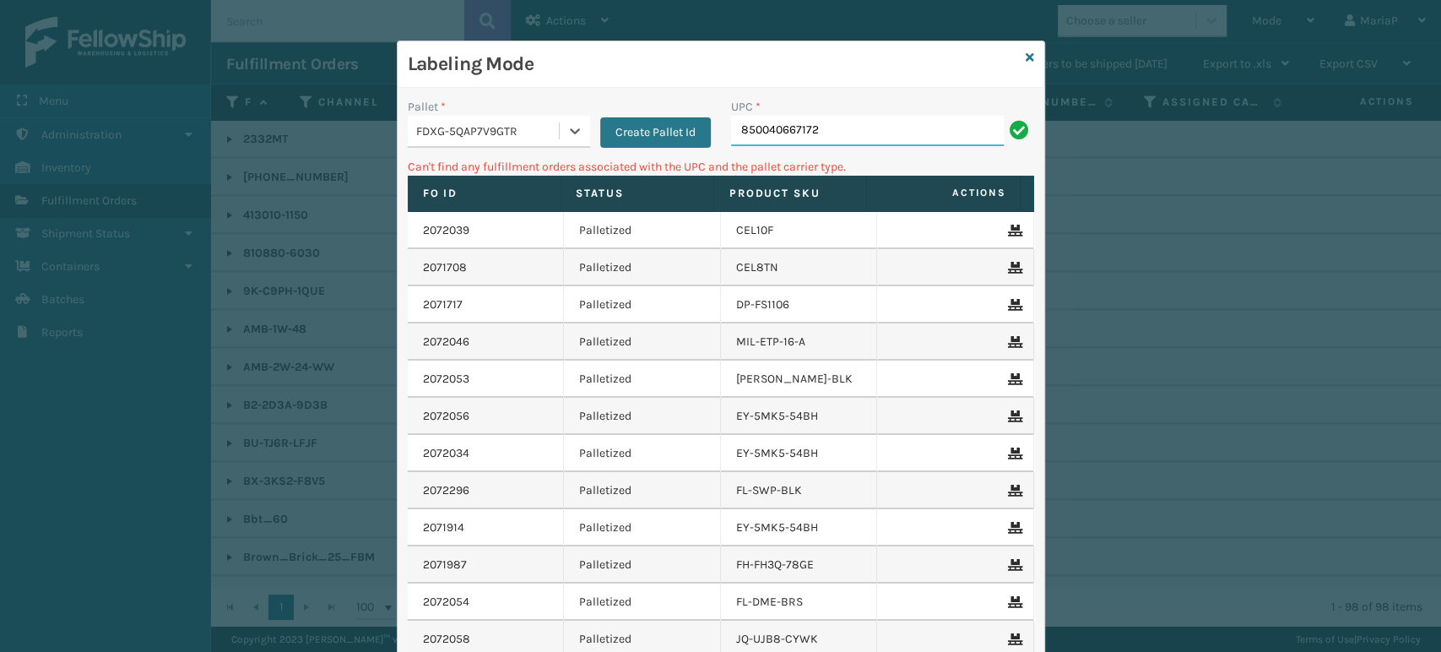
click at [787, 133] on input "850040667172" at bounding box center [867, 131] width 273 height 30
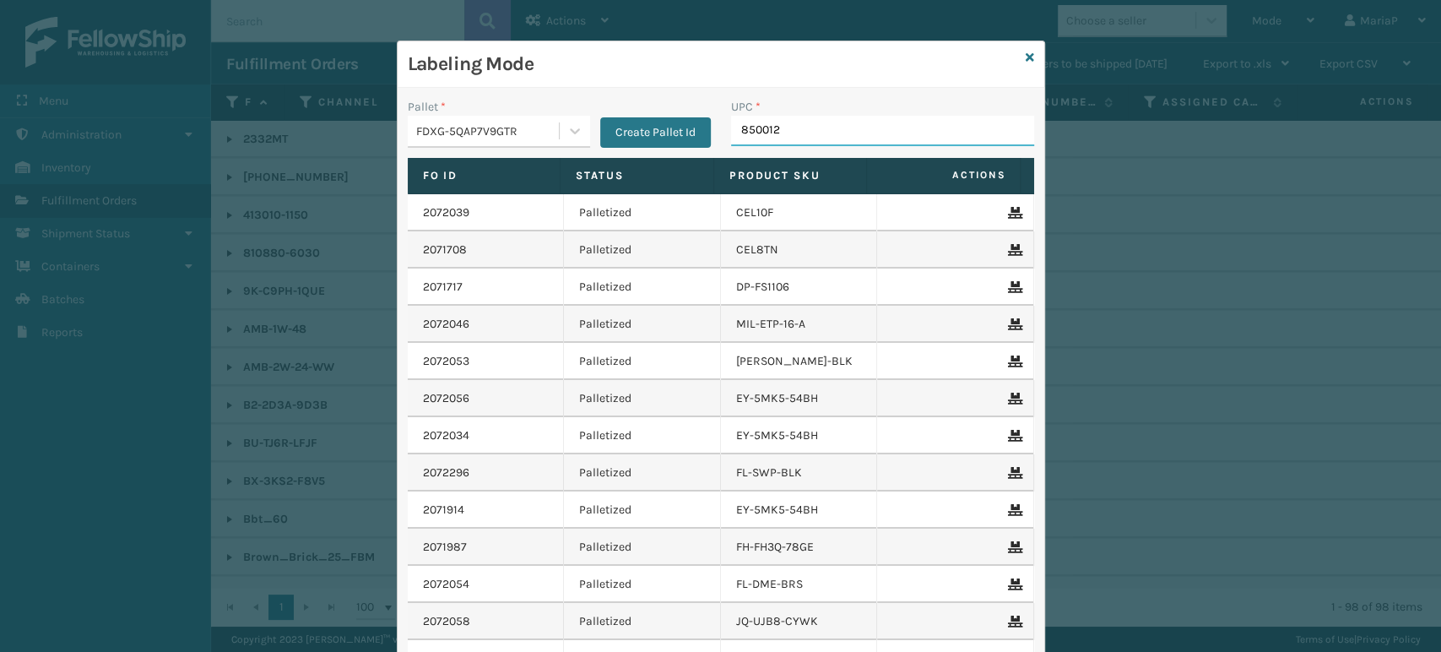
type input "8500124"
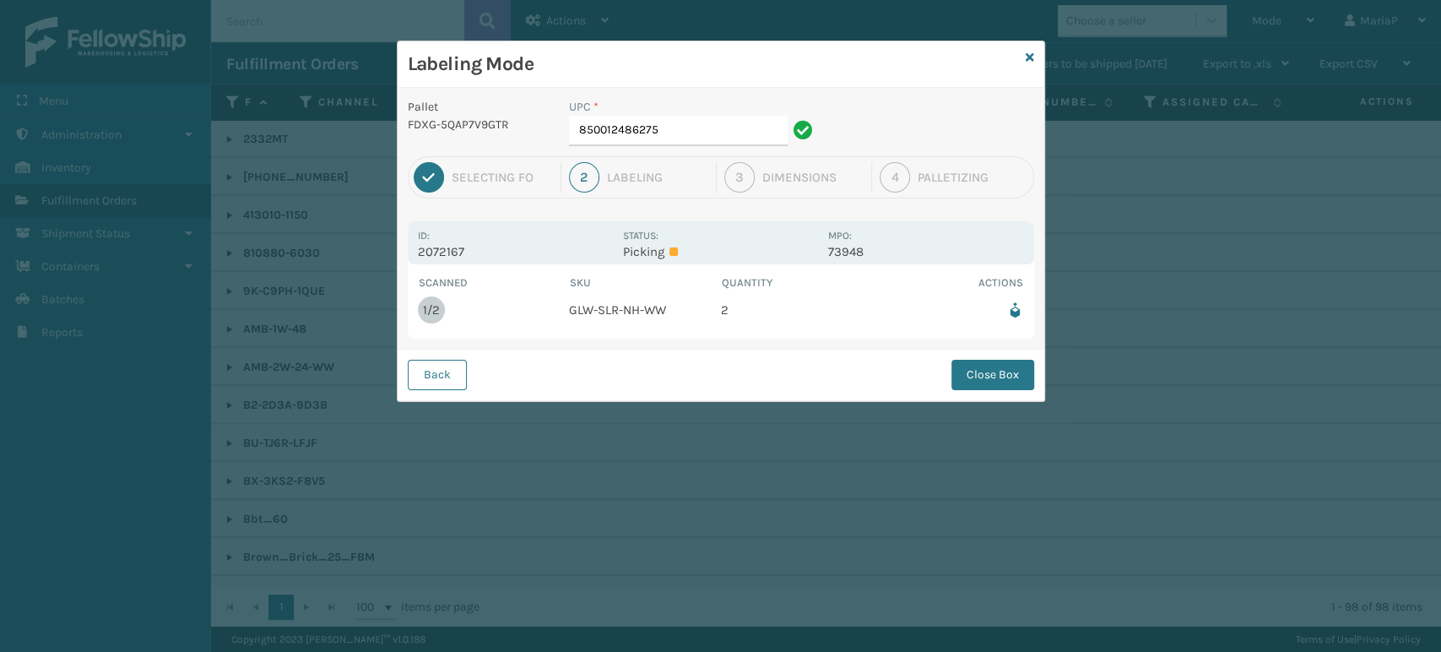
click at [659, 149] on div "UPC * 850012486275" at bounding box center [693, 127] width 269 height 58
click at [672, 146] on div "UPC * 850012486275" at bounding box center [693, 127] width 269 height 58
click at [673, 140] on input "850012486275" at bounding box center [678, 131] width 219 height 30
click at [1000, 367] on button "Close Box" at bounding box center [993, 375] width 83 height 30
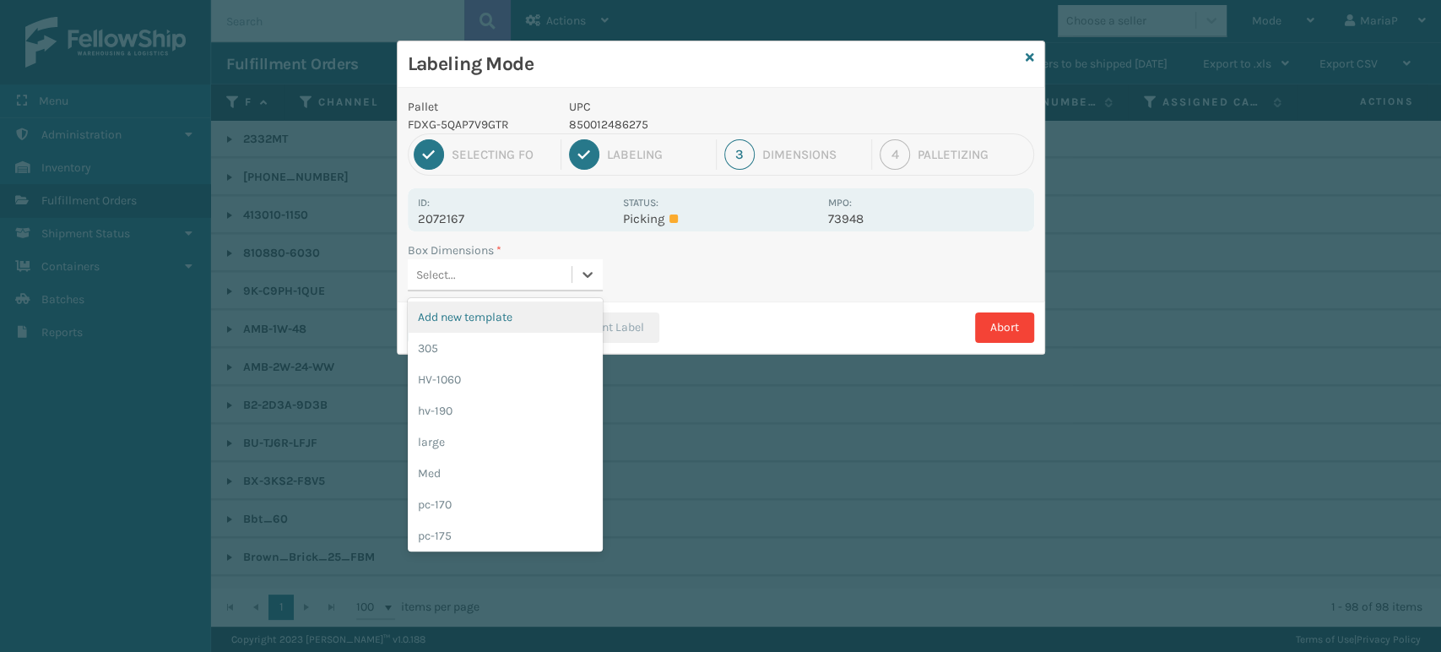
click at [510, 277] on div "Select..." at bounding box center [490, 275] width 164 height 28
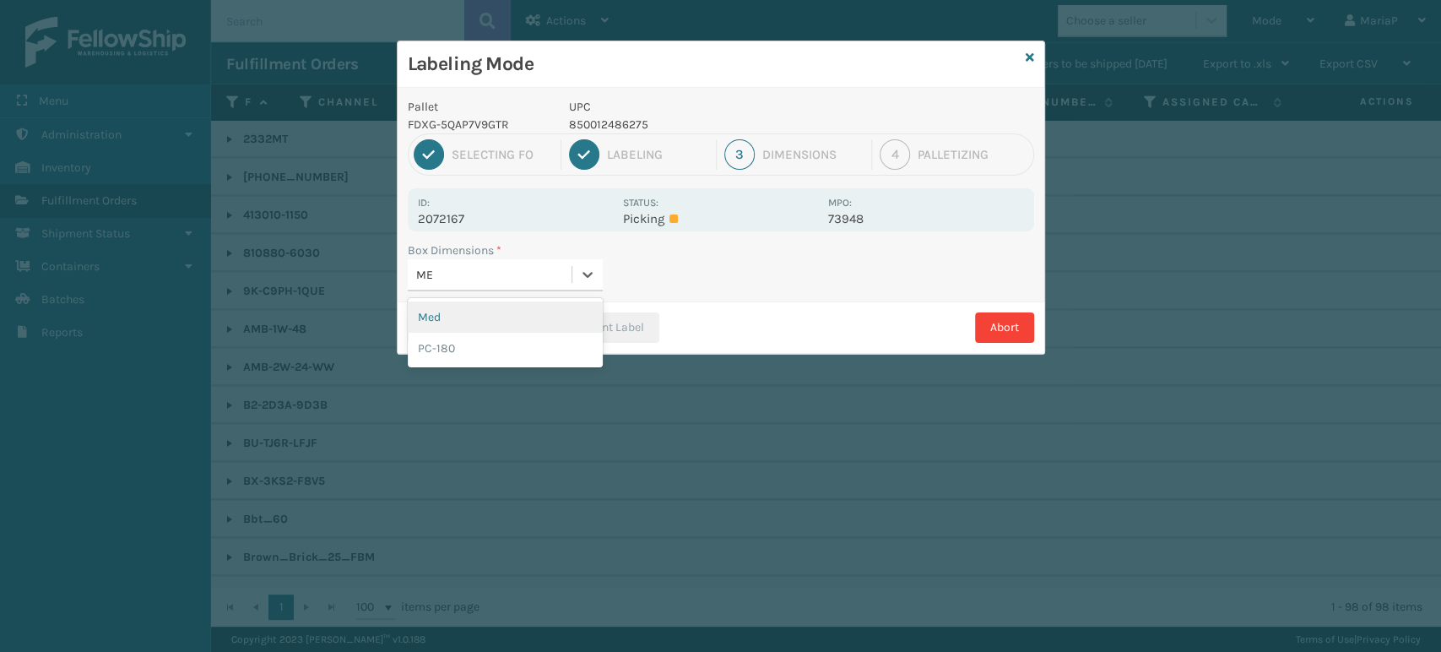
type input "MED"
drag, startPoint x: 503, startPoint y: 309, endPoint x: 527, endPoint y: 323, distance: 27.2
click at [502, 309] on div "Med" at bounding box center [505, 316] width 195 height 31
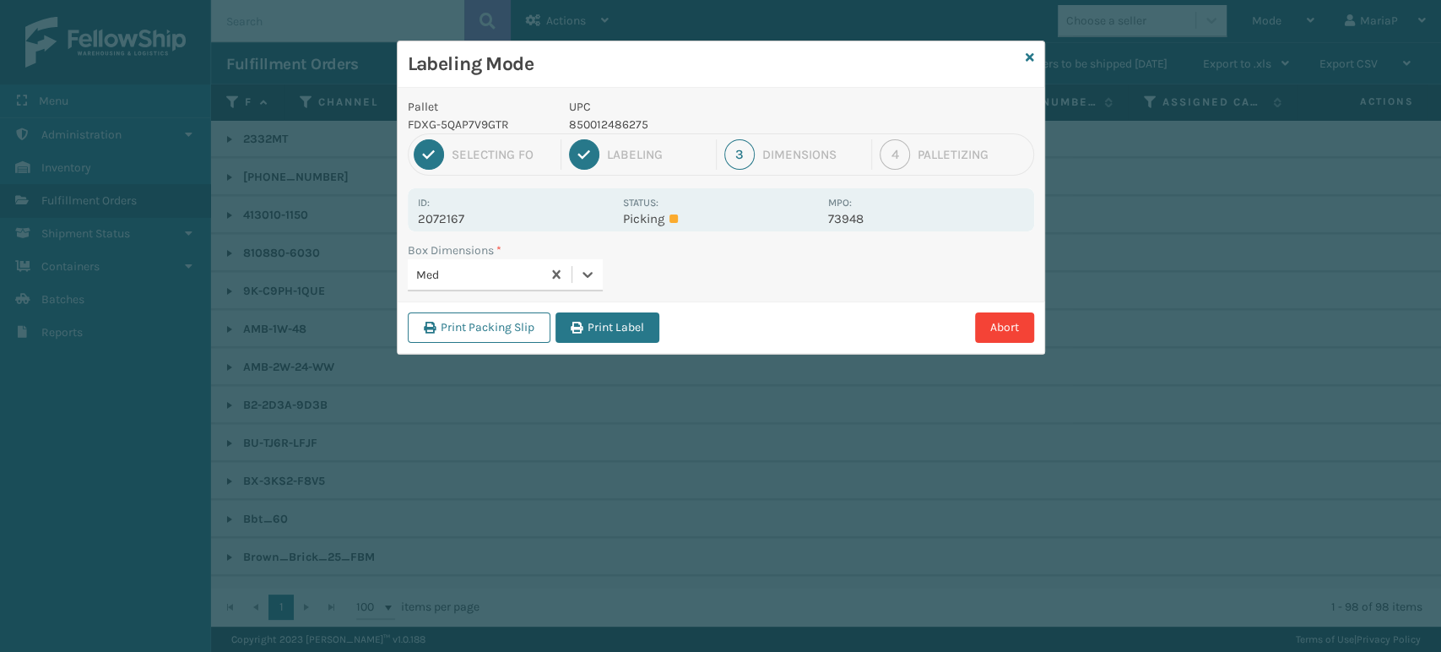
drag, startPoint x: 628, startPoint y: 340, endPoint x: 635, endPoint y: 334, distance: 9.6
click at [631, 340] on button "Print Label" at bounding box center [608, 327] width 104 height 30
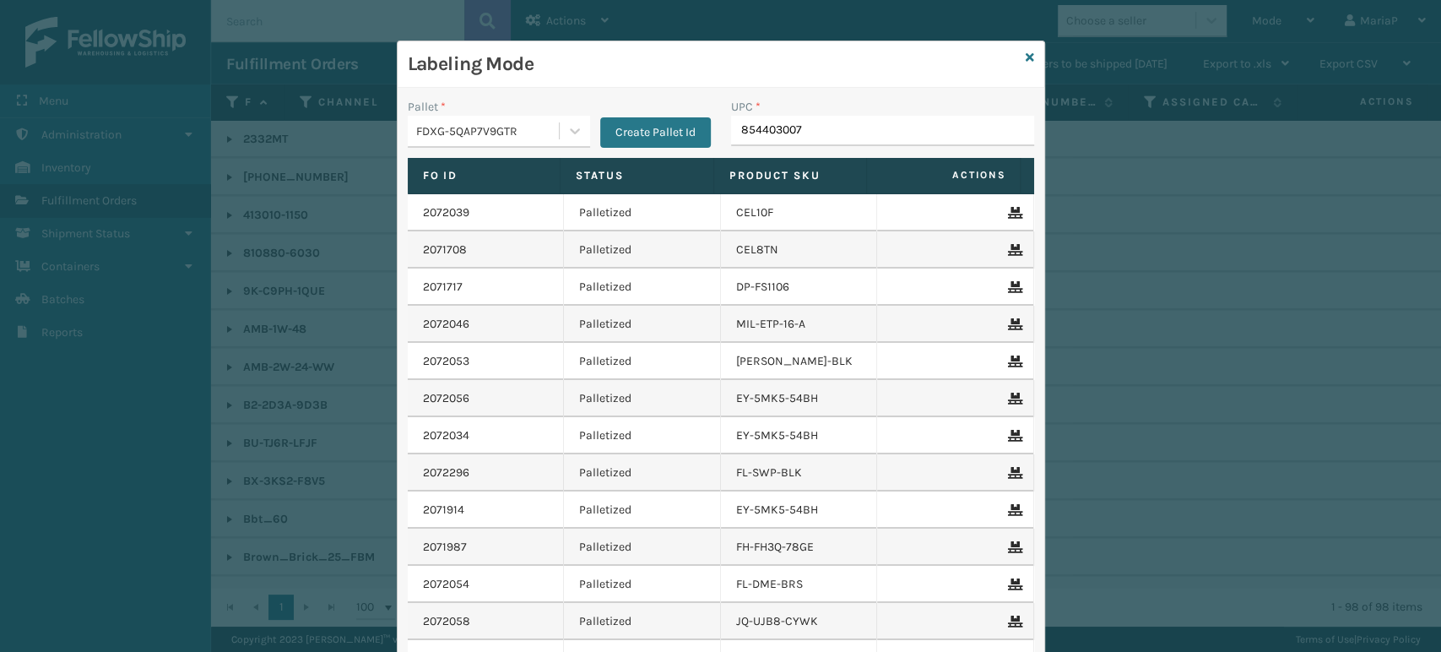
type input "8544030079"
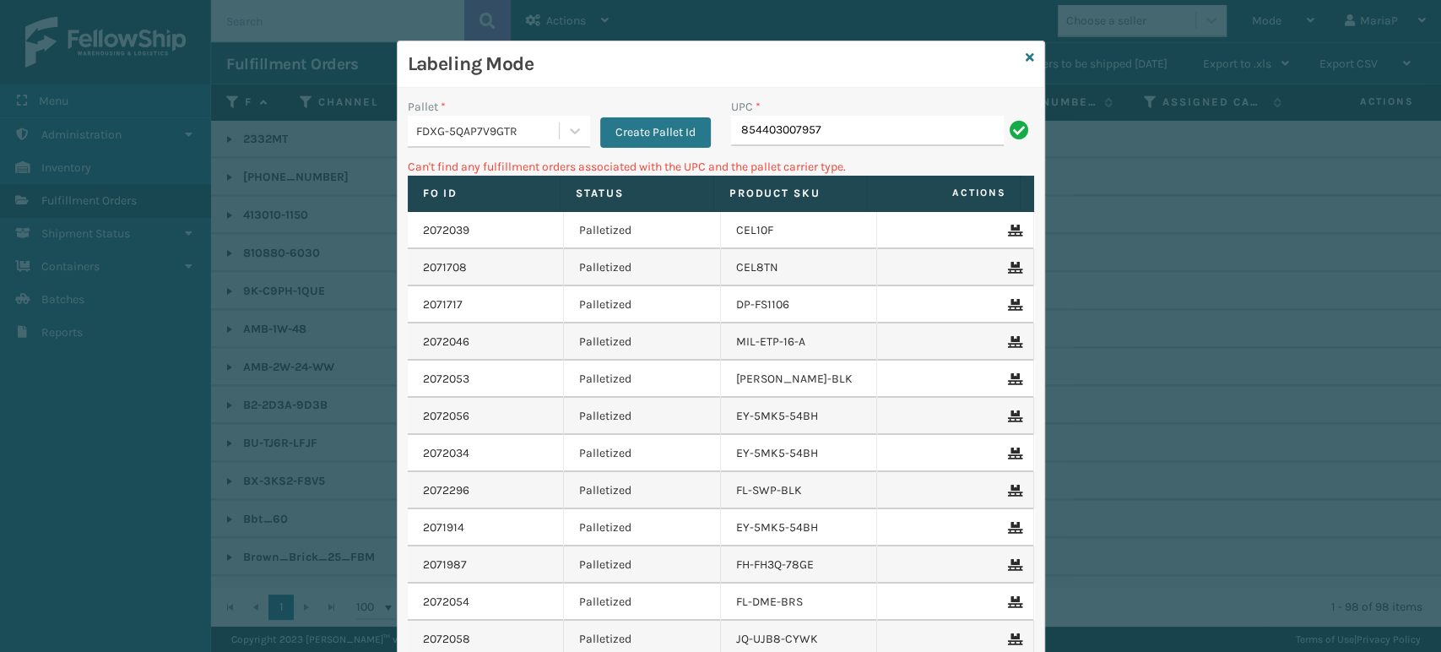
click at [433, 125] on div "FDXG-5QAP7V9GTR" at bounding box center [488, 131] width 144 height 18
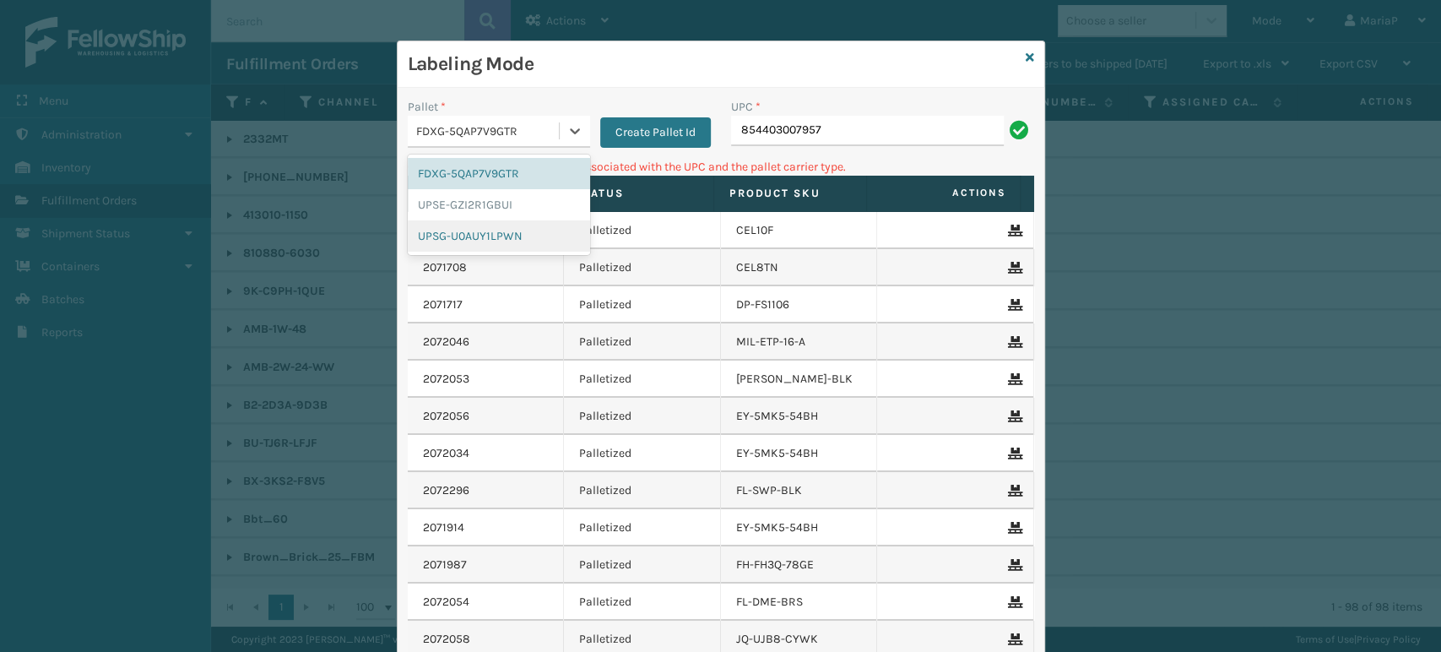
click at [465, 236] on div "UPSG-U0AUY1LPWN" at bounding box center [499, 235] width 182 height 31
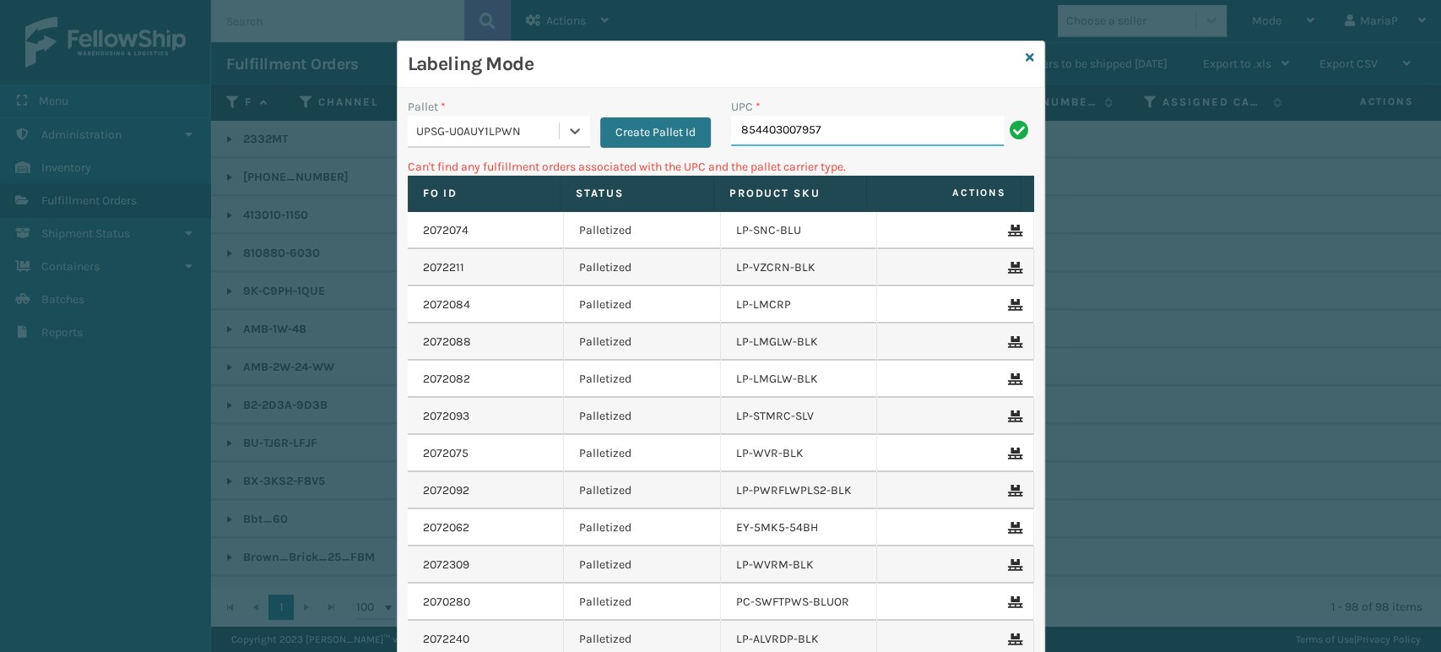
click at [802, 140] on input "854403007957" at bounding box center [867, 131] width 273 height 30
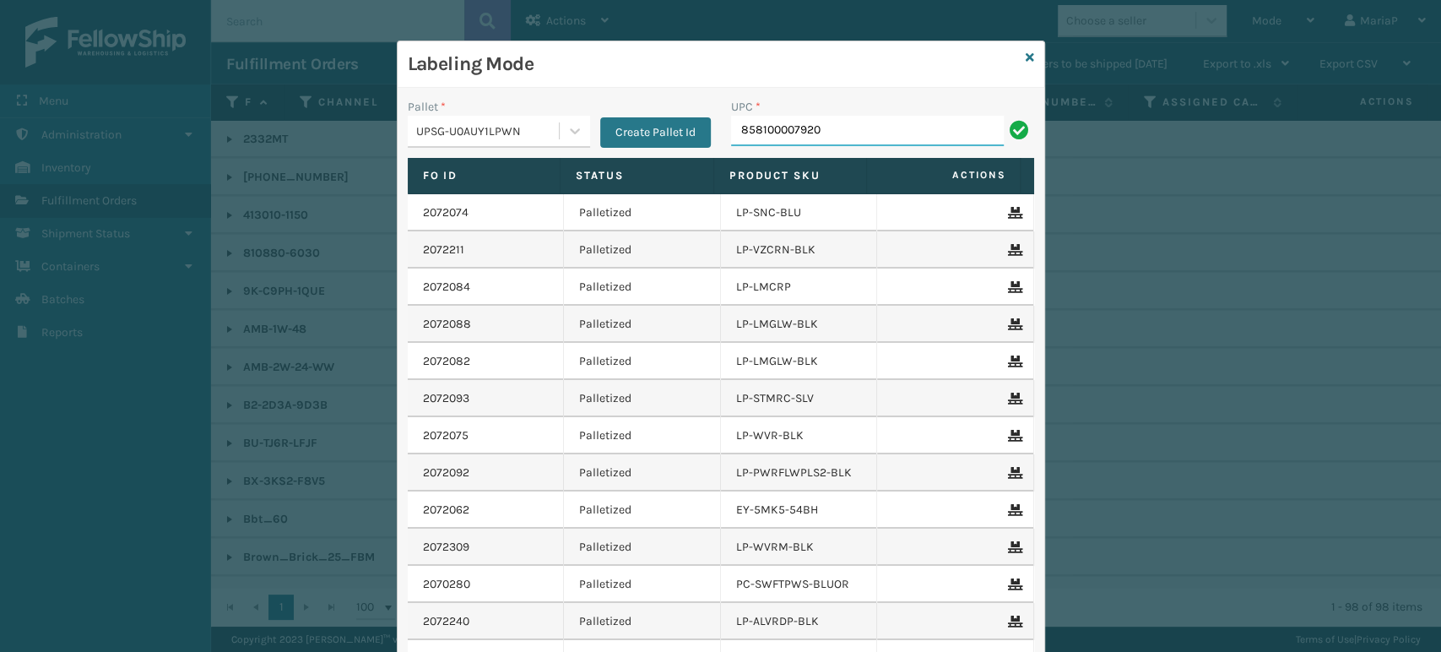
type input "858100007920"
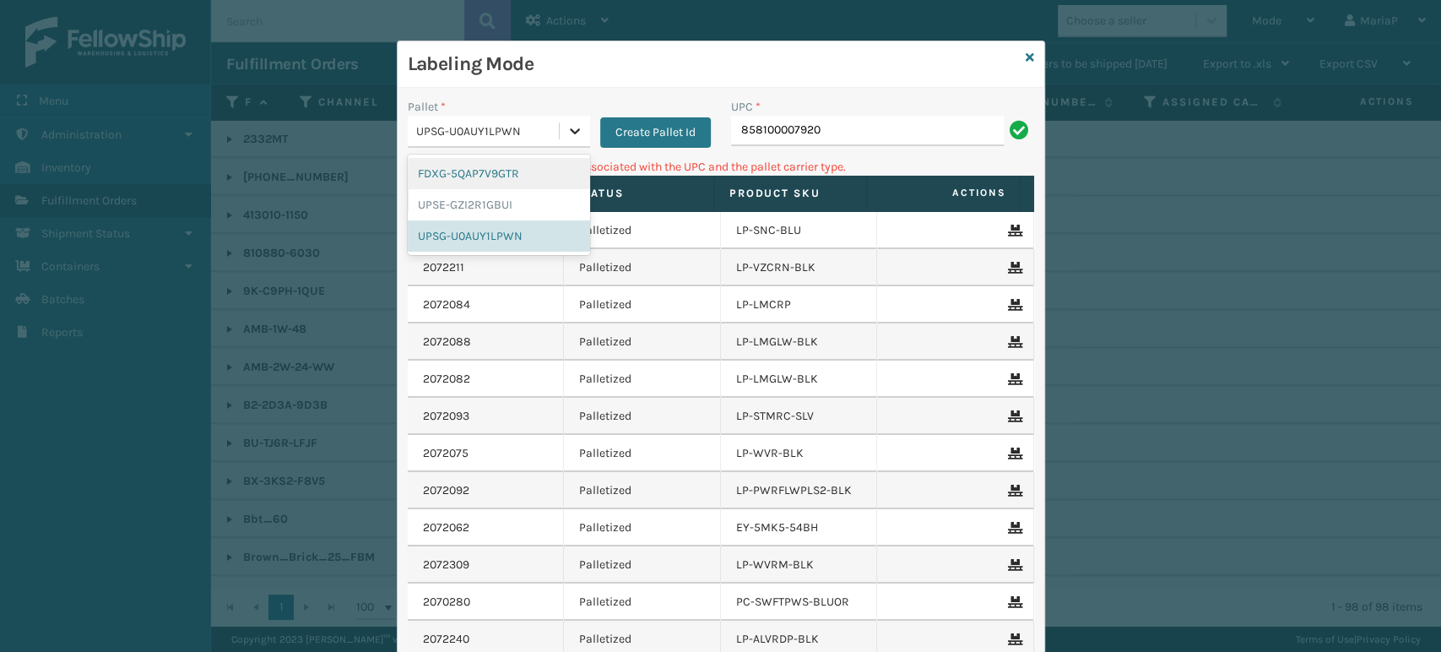
click at [560, 130] on div at bounding box center [575, 131] width 30 height 30
click at [475, 175] on div "FDXG-5QAP7V9GTR" at bounding box center [499, 173] width 182 height 31
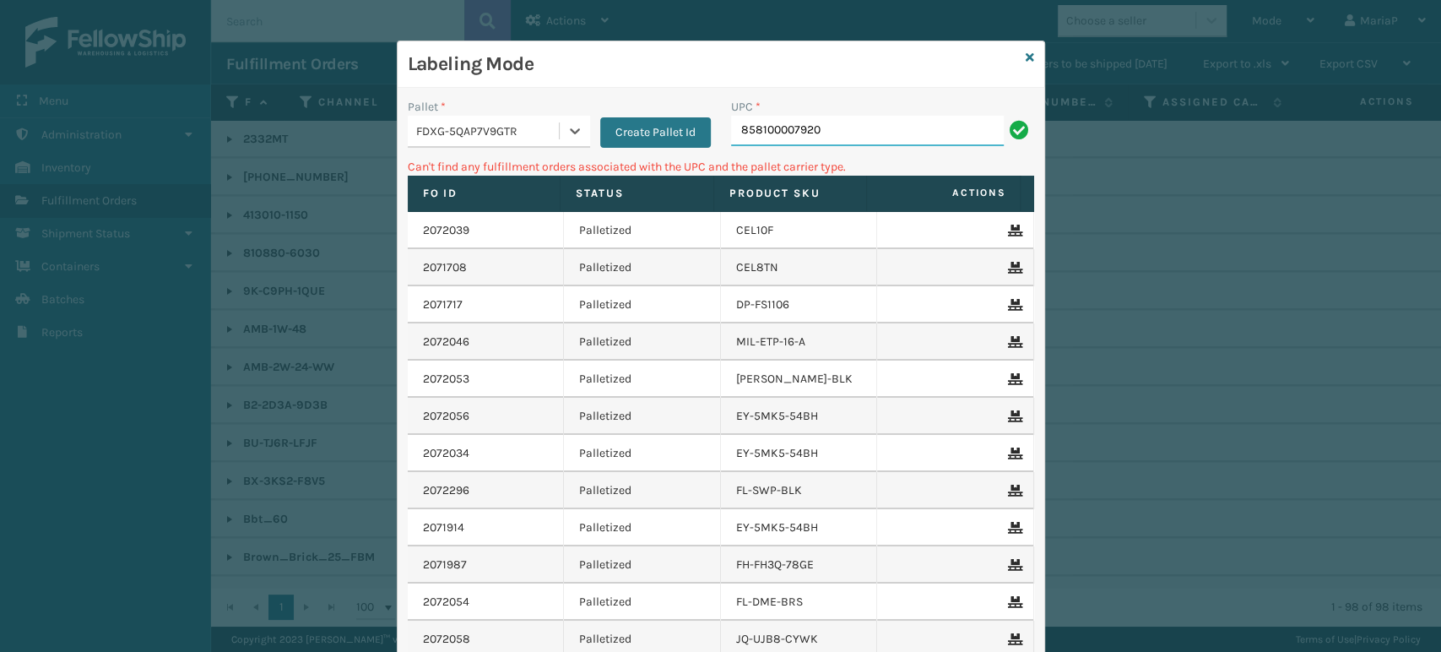
click at [829, 137] on input "858100007920" at bounding box center [867, 131] width 273 height 30
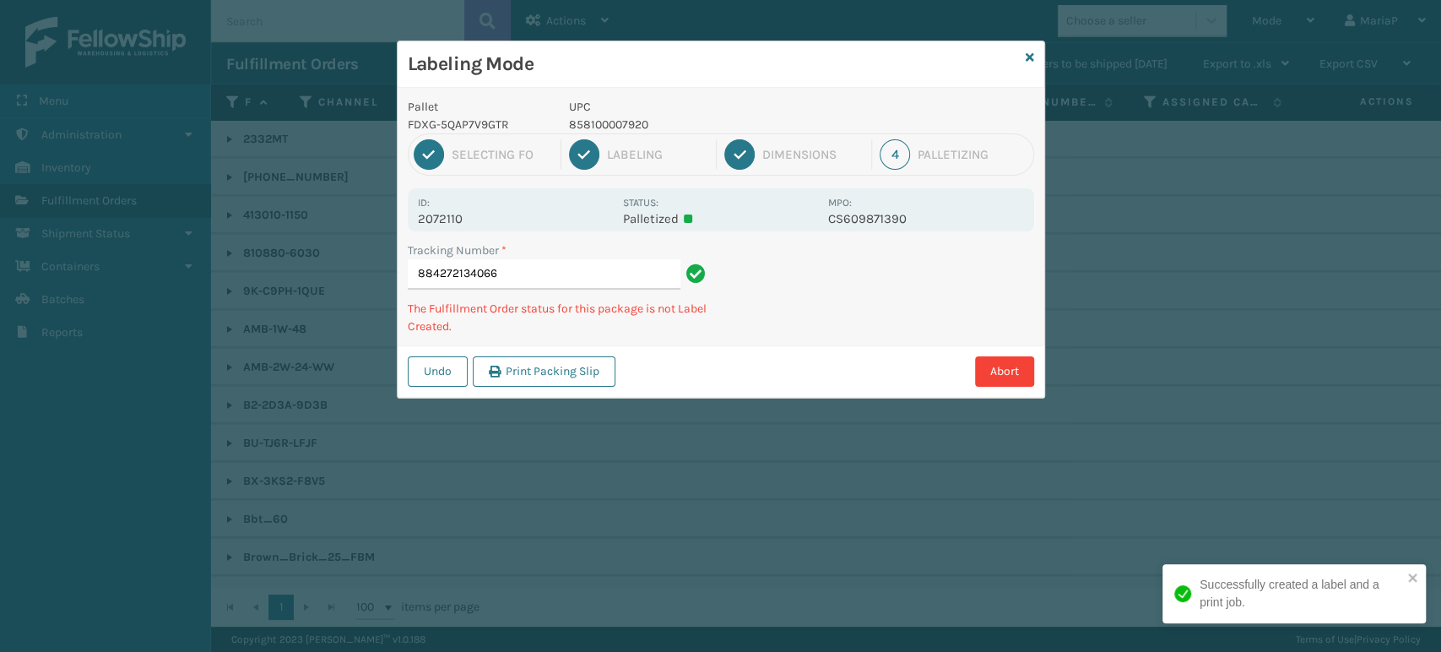
click at [628, 120] on p "858100007920" at bounding box center [693, 125] width 249 height 18
click at [627, 120] on p "858100007920" at bounding box center [693, 125] width 249 height 18
copy p "858100007920"
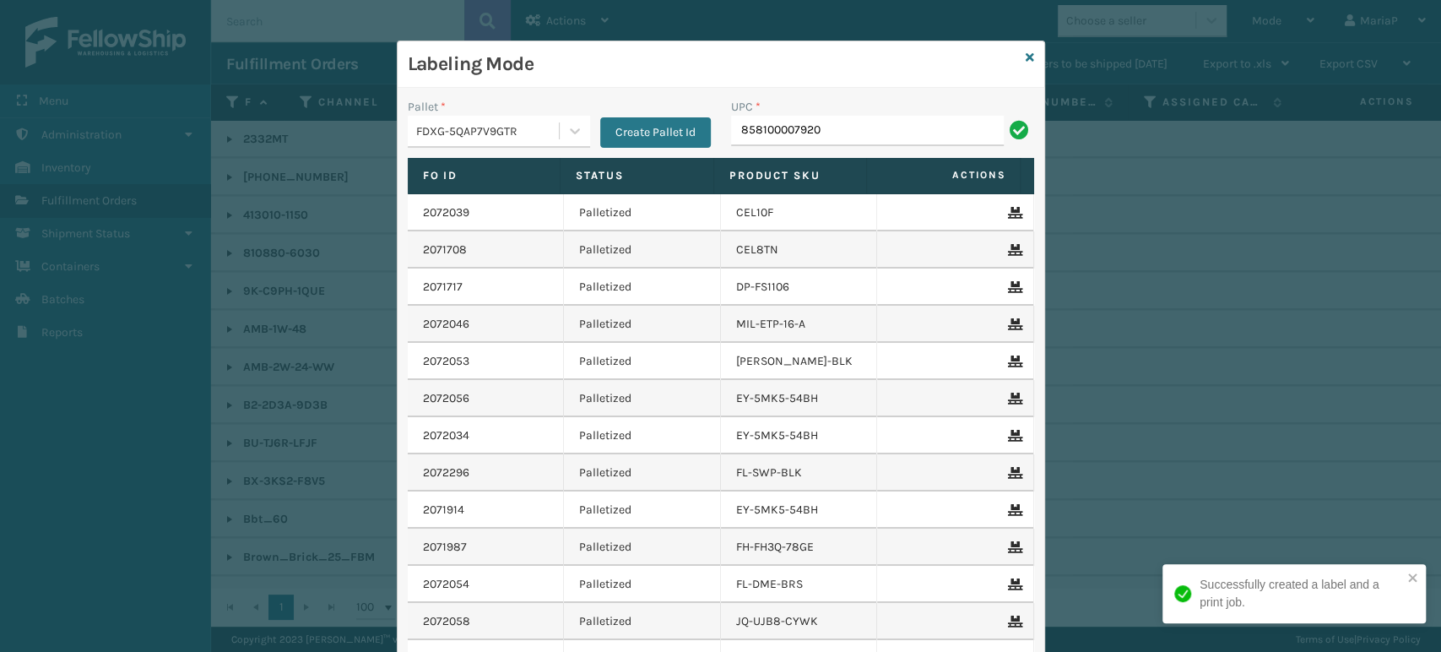
type input "858100007920"
click at [876, 129] on input "858100007920" at bounding box center [867, 131] width 273 height 30
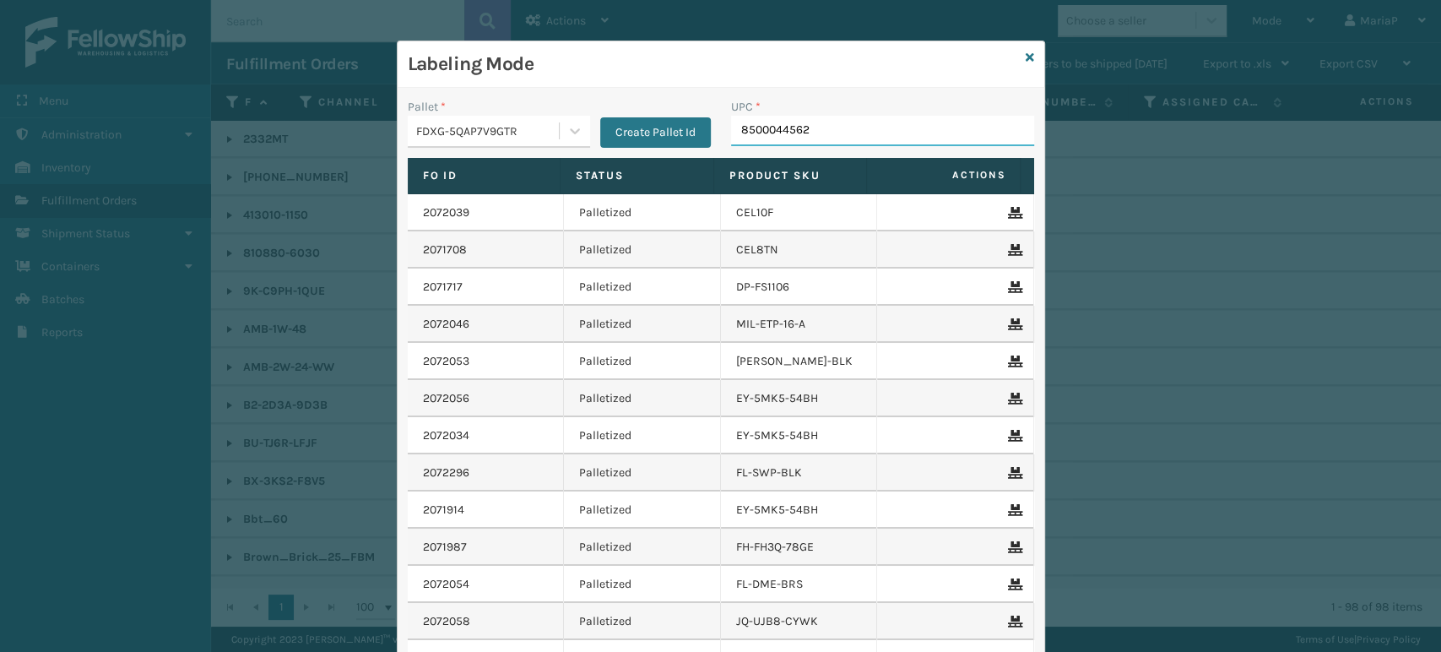
type input "85000445623"
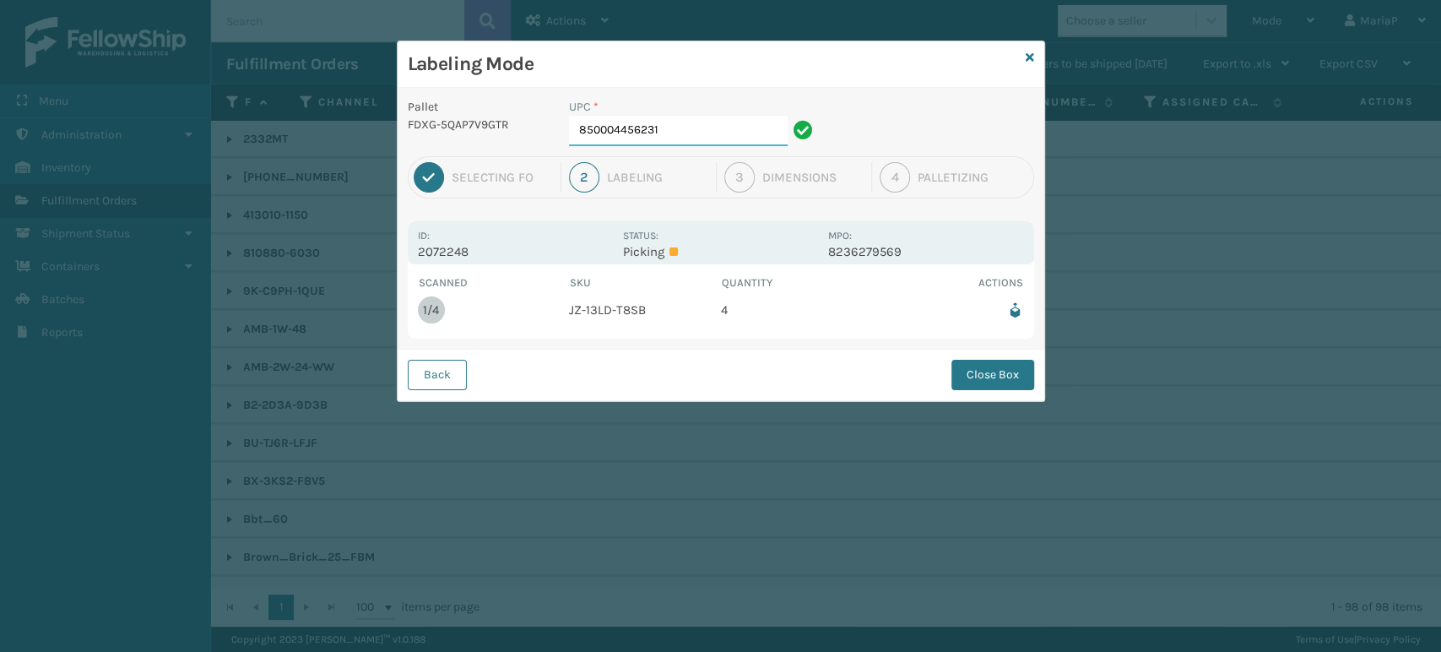
click at [710, 138] on input "850004456231" at bounding box center [678, 131] width 219 height 30
drag, startPoint x: 993, startPoint y: 383, endPoint x: 833, endPoint y: 404, distance: 161.0
click at [993, 382] on button "Close Box" at bounding box center [993, 375] width 83 height 30
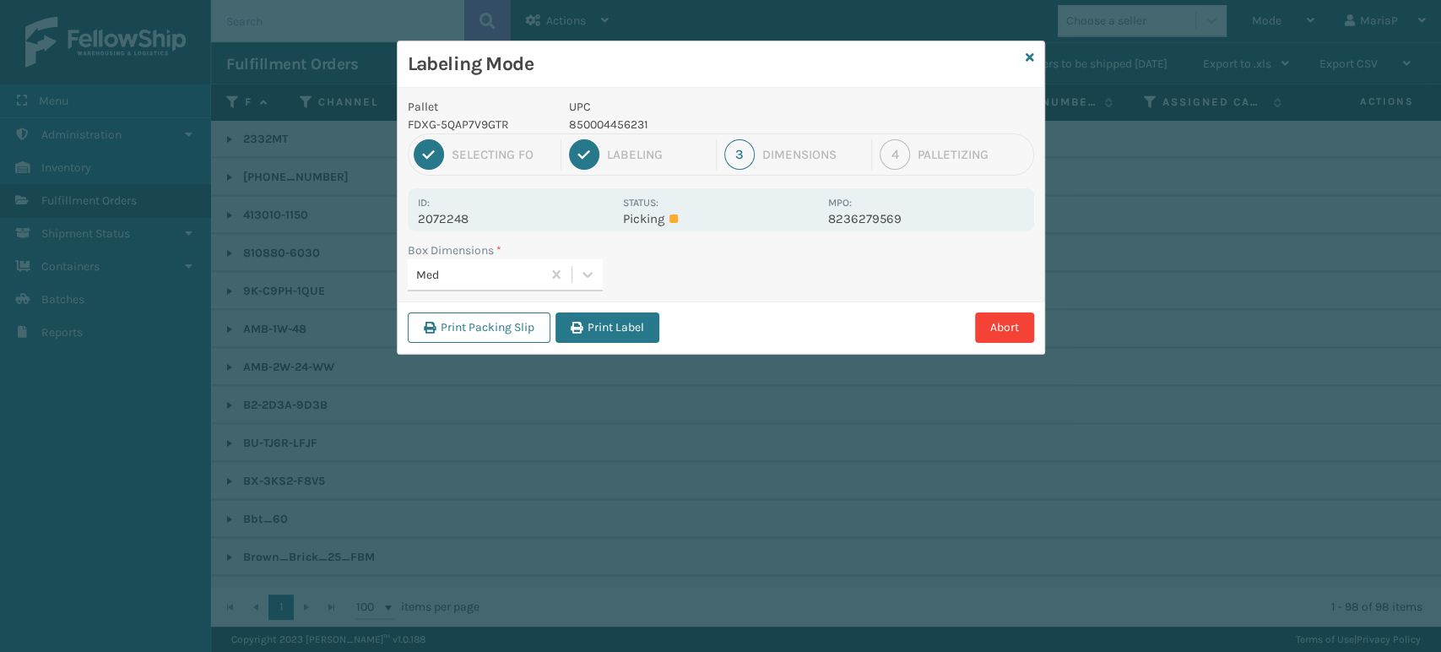
click at [647, 323] on button "Print Label" at bounding box center [608, 327] width 104 height 30
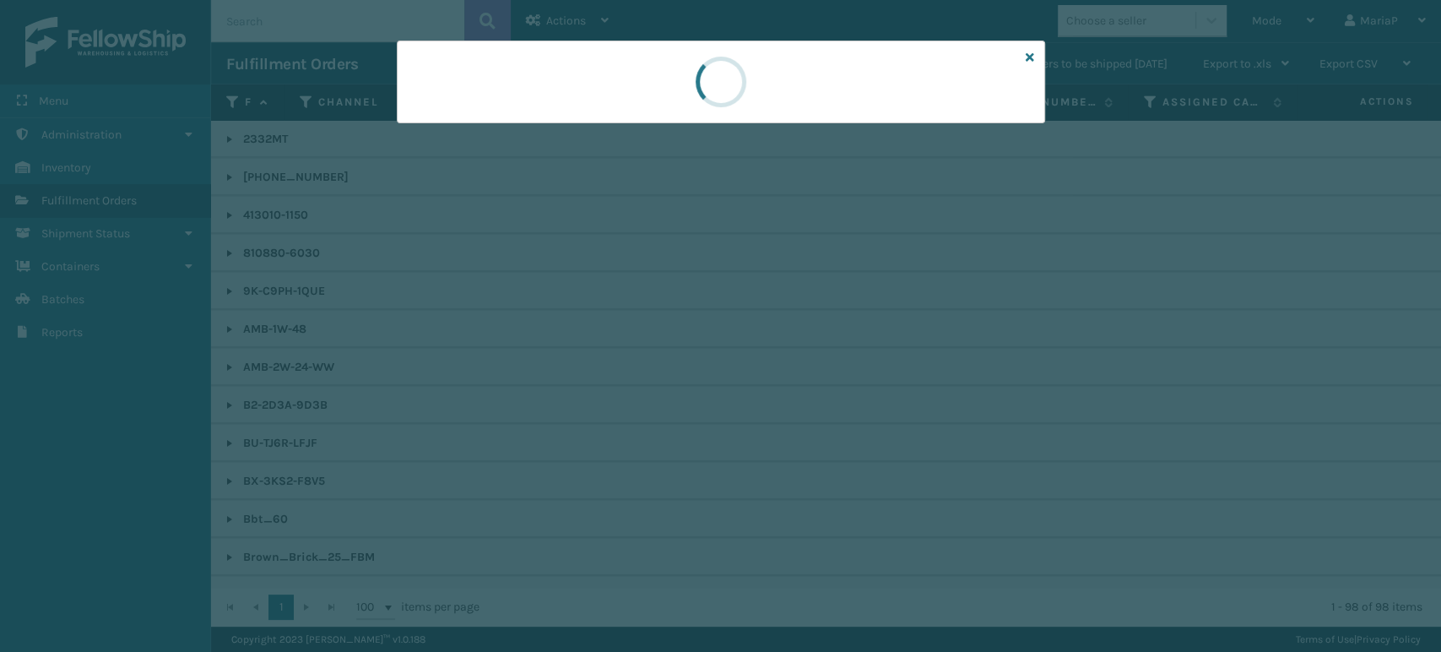
drag, startPoint x: 647, startPoint y: 323, endPoint x: 655, endPoint y: 319, distance: 9.1
click at [651, 321] on div at bounding box center [720, 326] width 1441 height 652
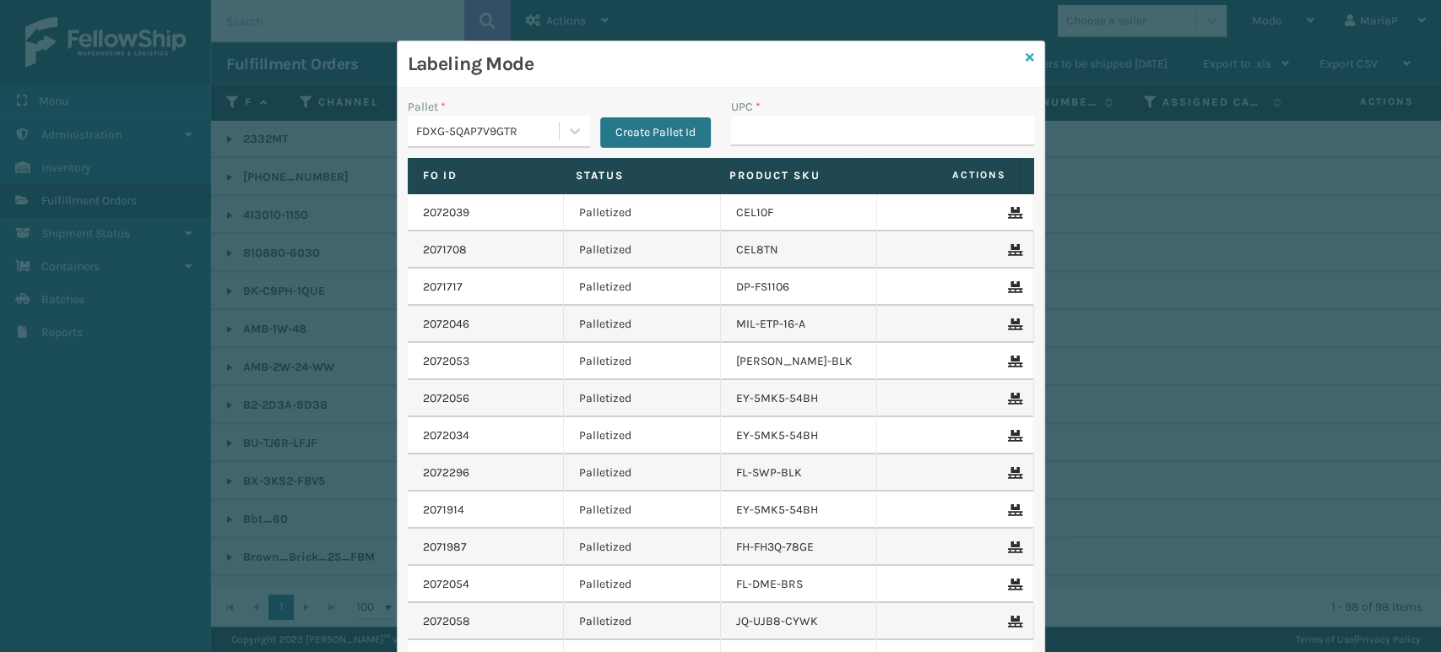
click at [1026, 56] on icon at bounding box center [1030, 58] width 8 height 12
